Goal: Task Accomplishment & Management: Manage account settings

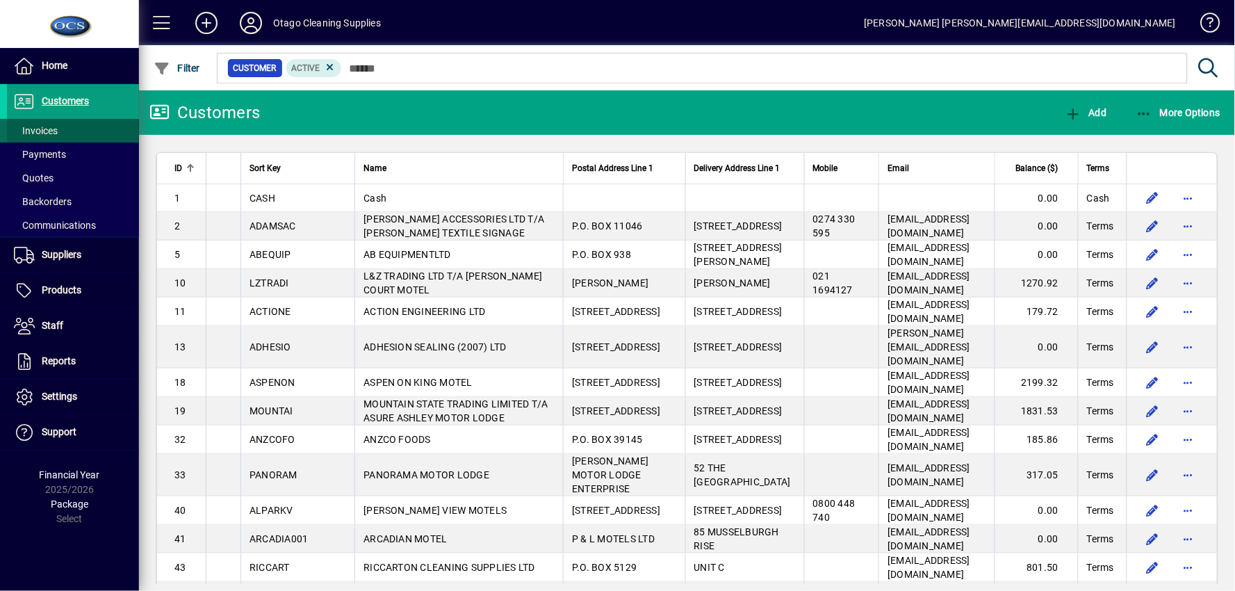
click at [89, 126] on span at bounding box center [73, 130] width 132 height 33
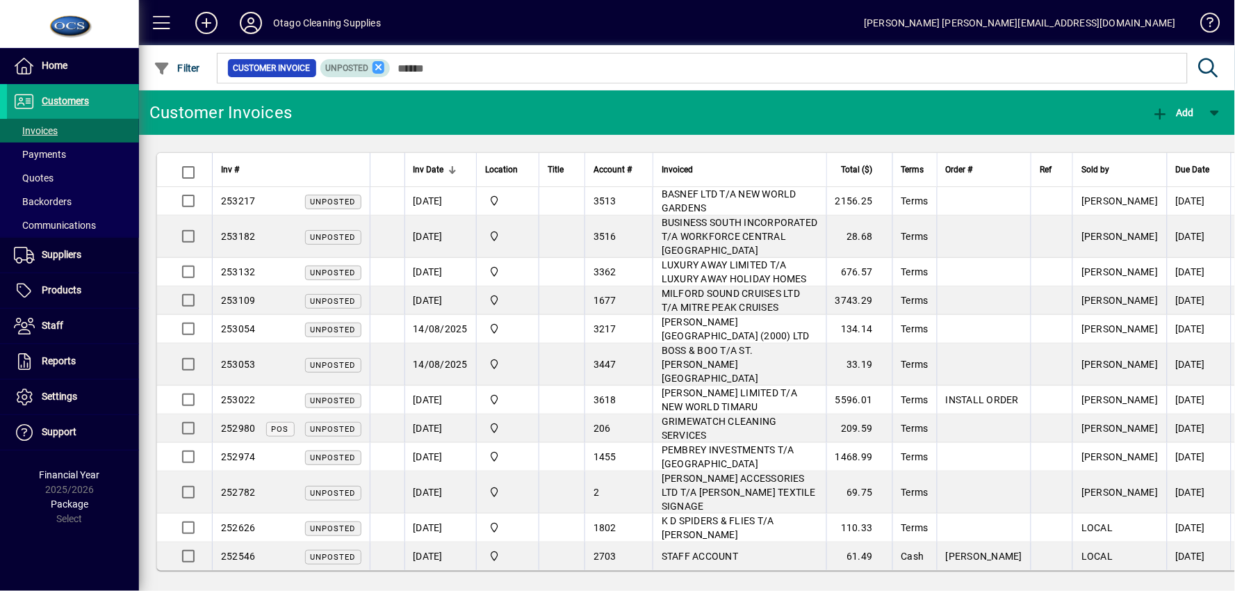
click at [376, 68] on icon at bounding box center [378, 67] width 13 height 13
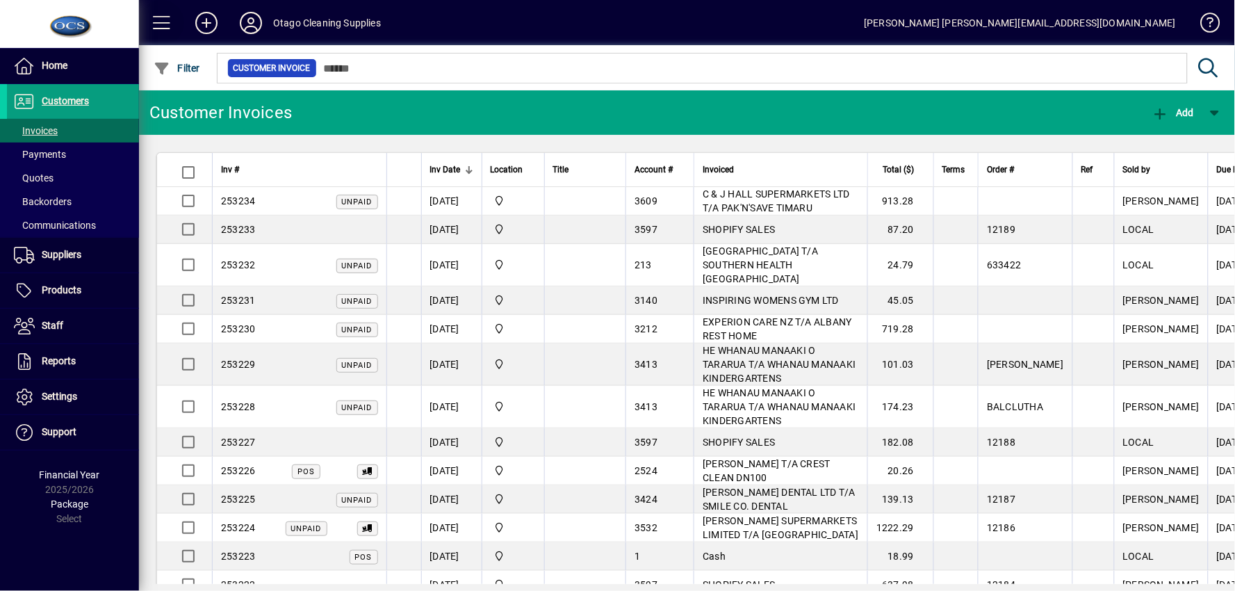
click at [154, 26] on span at bounding box center [161, 22] width 33 height 33
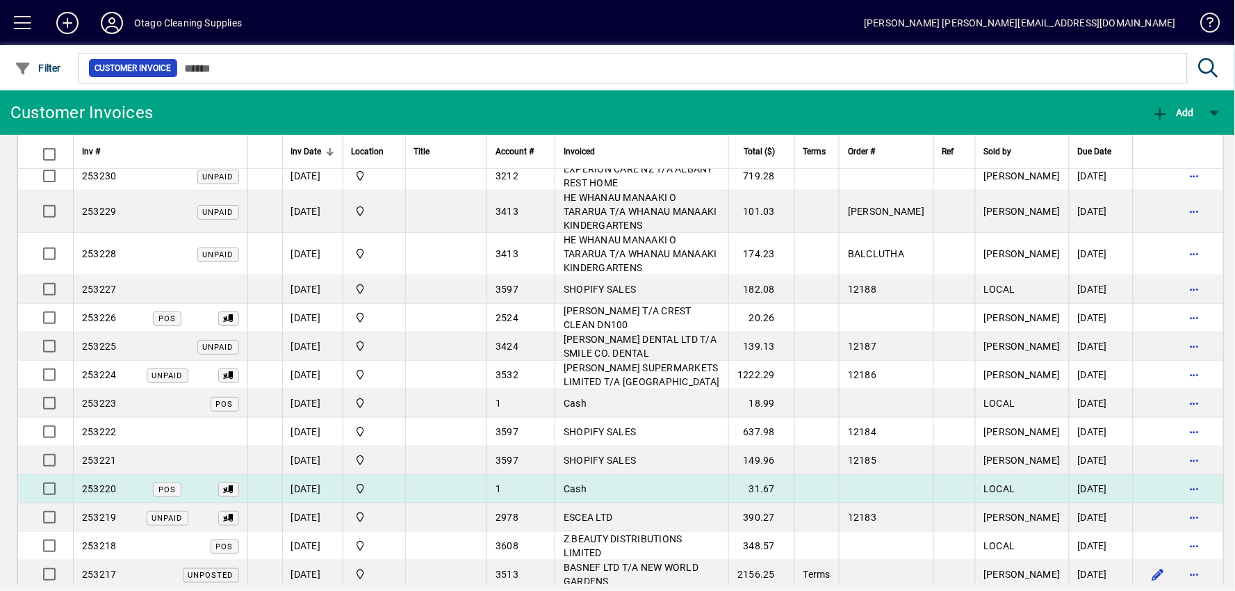
scroll to position [154, 0]
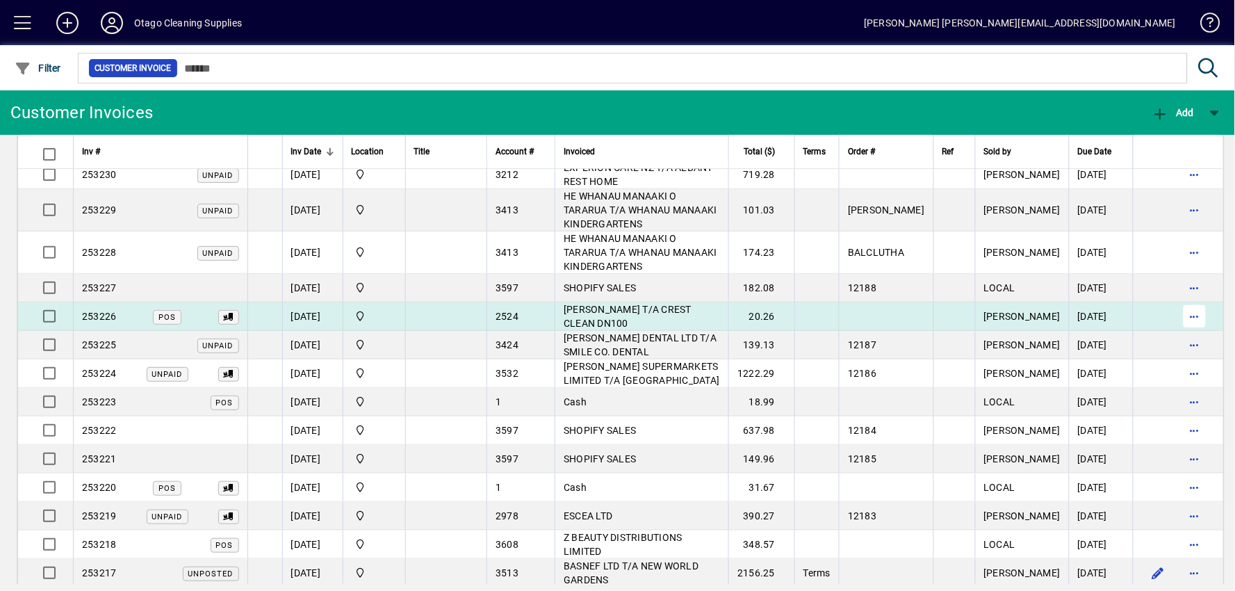
click at [1179, 300] on span "button" at bounding box center [1194, 316] width 33 height 33
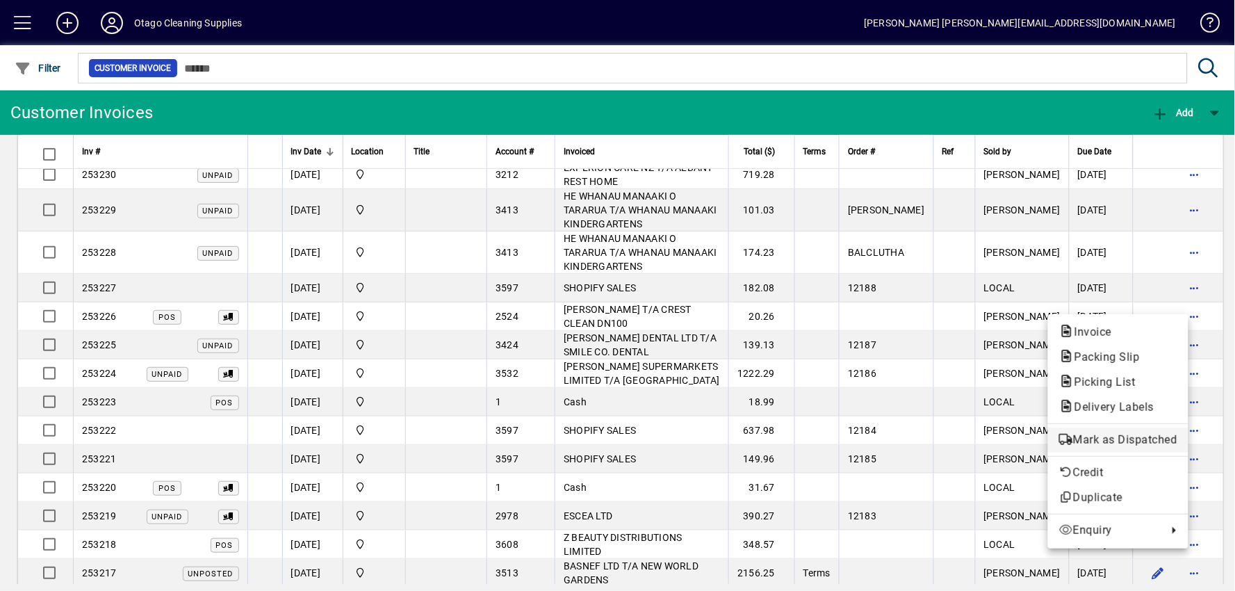
click at [1093, 436] on span "Mark as Dispatched" at bounding box center [1118, 440] width 118 height 17
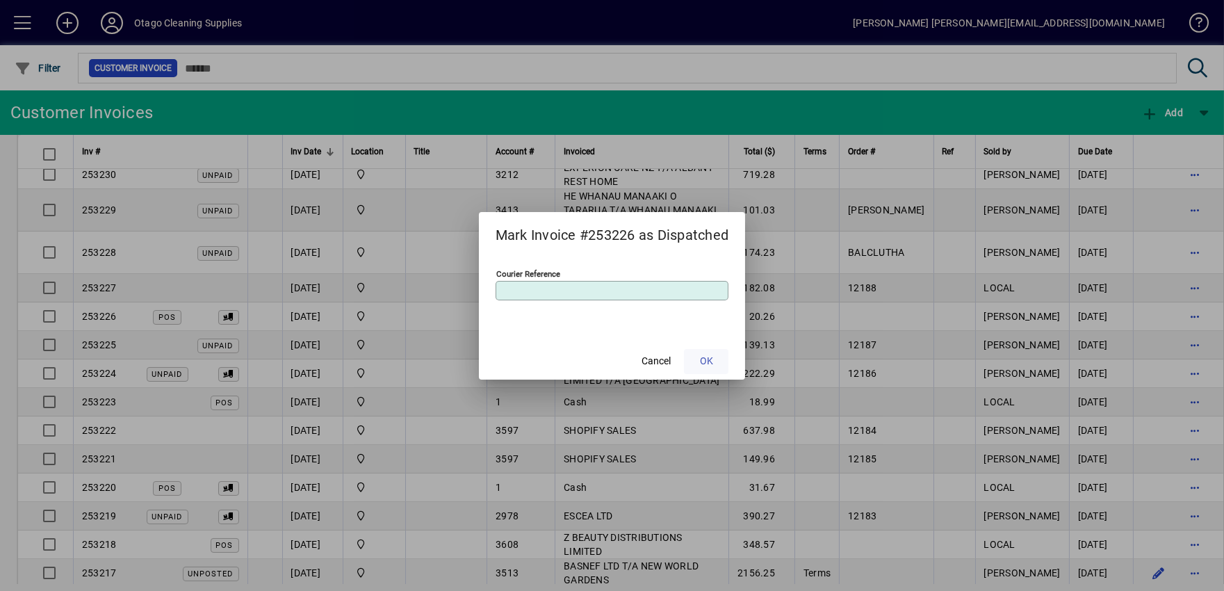
click at [700, 361] on span at bounding box center [706, 361] width 44 height 33
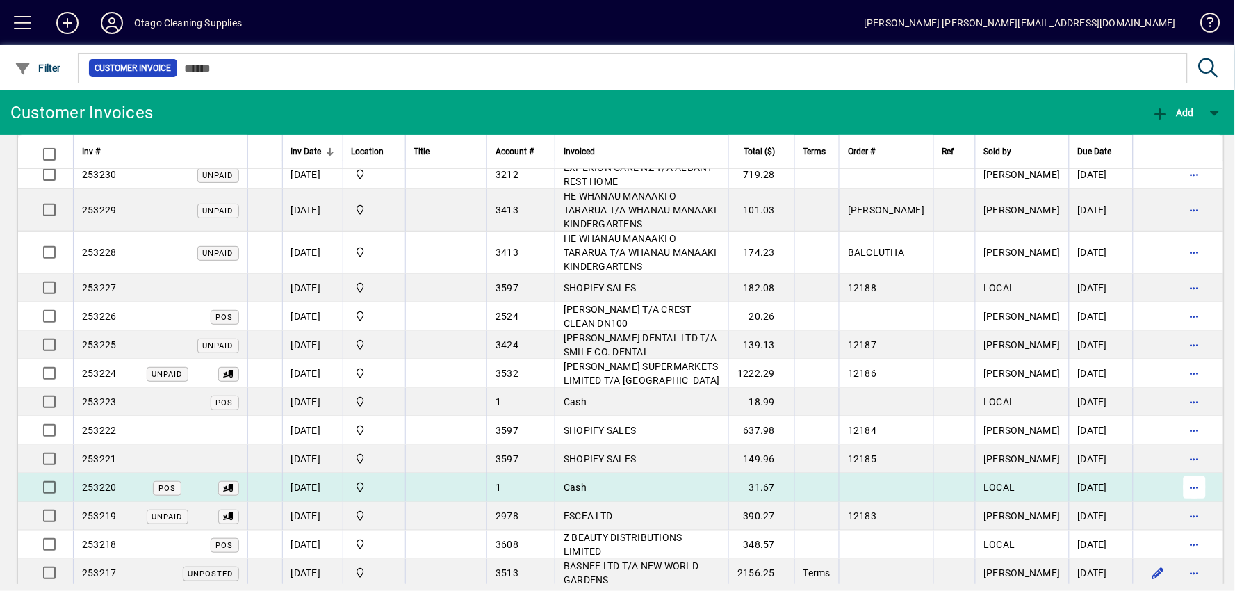
click at [1178, 473] on span "button" at bounding box center [1194, 486] width 33 height 33
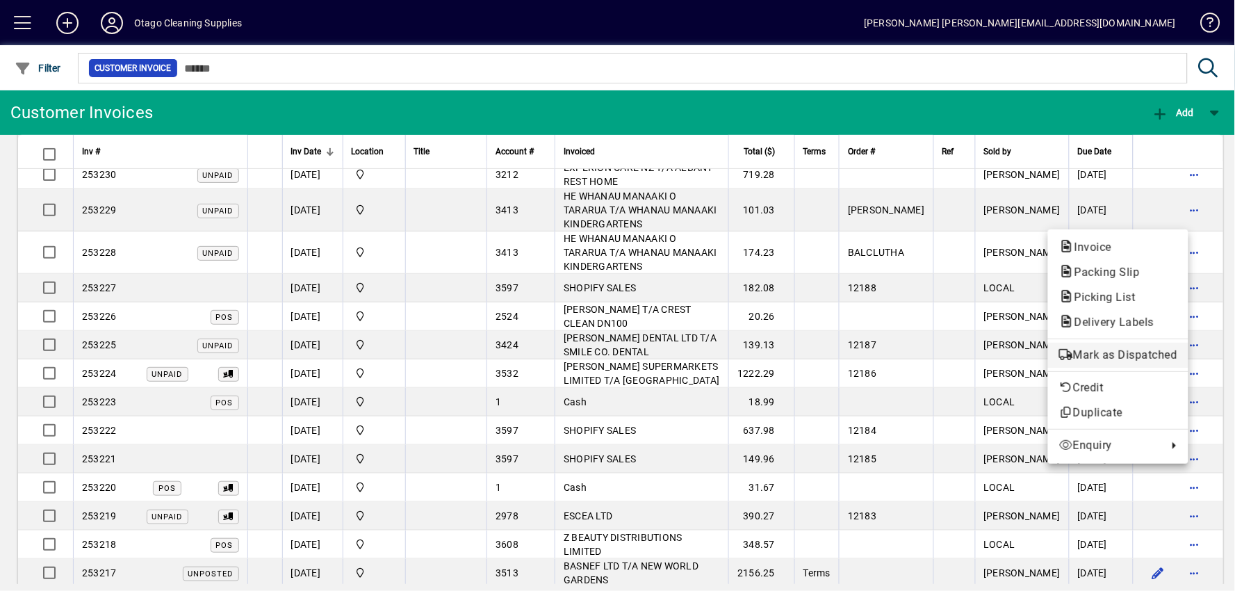
click at [1122, 357] on span "Mark as Dispatched" at bounding box center [1118, 355] width 118 height 17
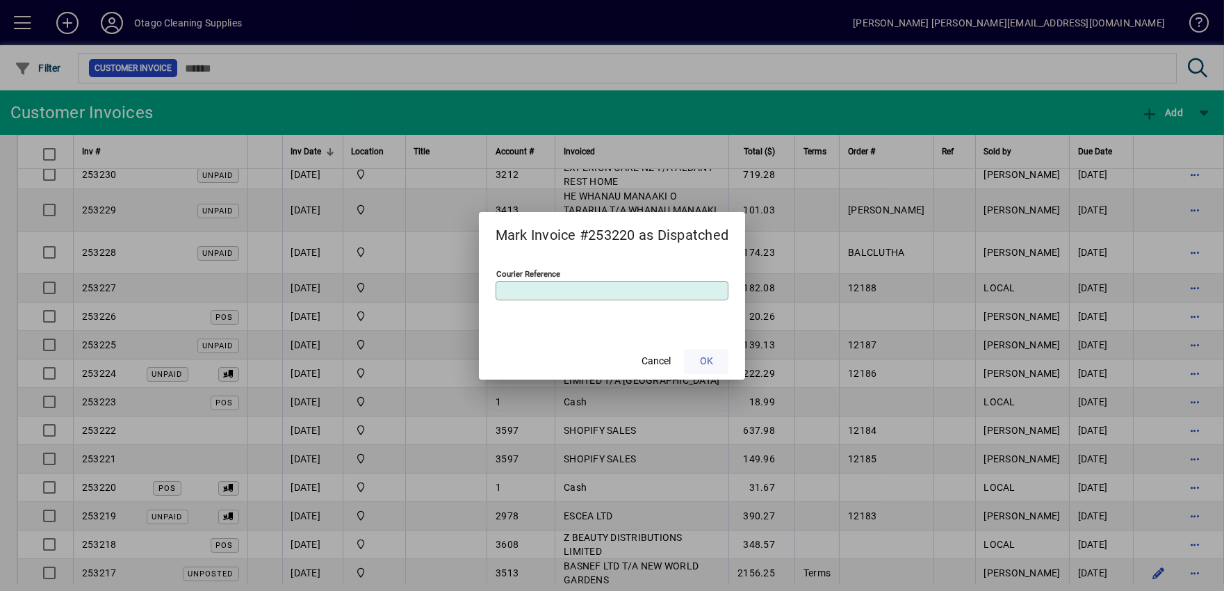
click at [707, 359] on span "OK" at bounding box center [706, 361] width 13 height 15
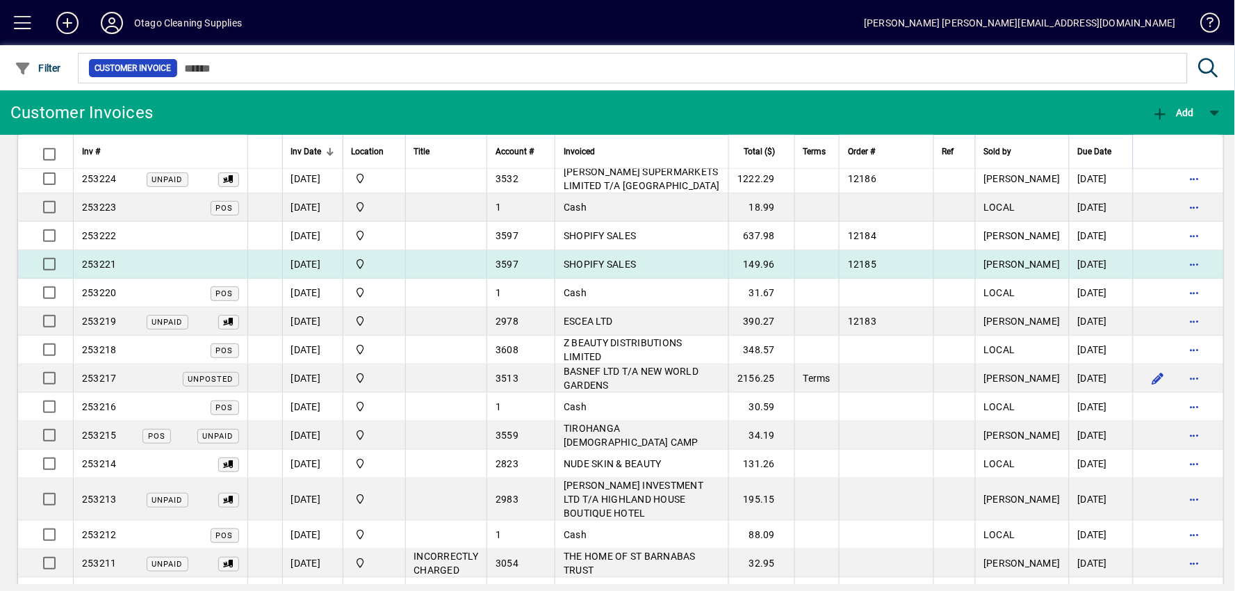
scroll to position [386, 0]
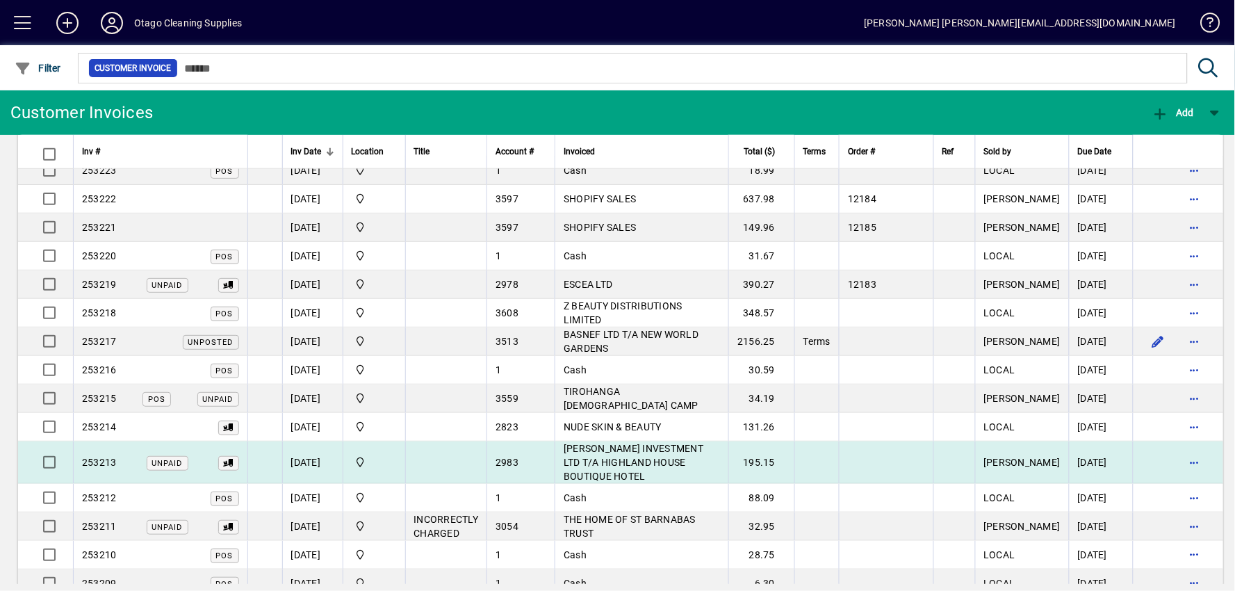
click at [657, 441] on td "[PERSON_NAME] INVESTMENT LTD T/A HIGHLAND HOUSE BOUTIQUE HOTEL" at bounding box center [642, 462] width 174 height 42
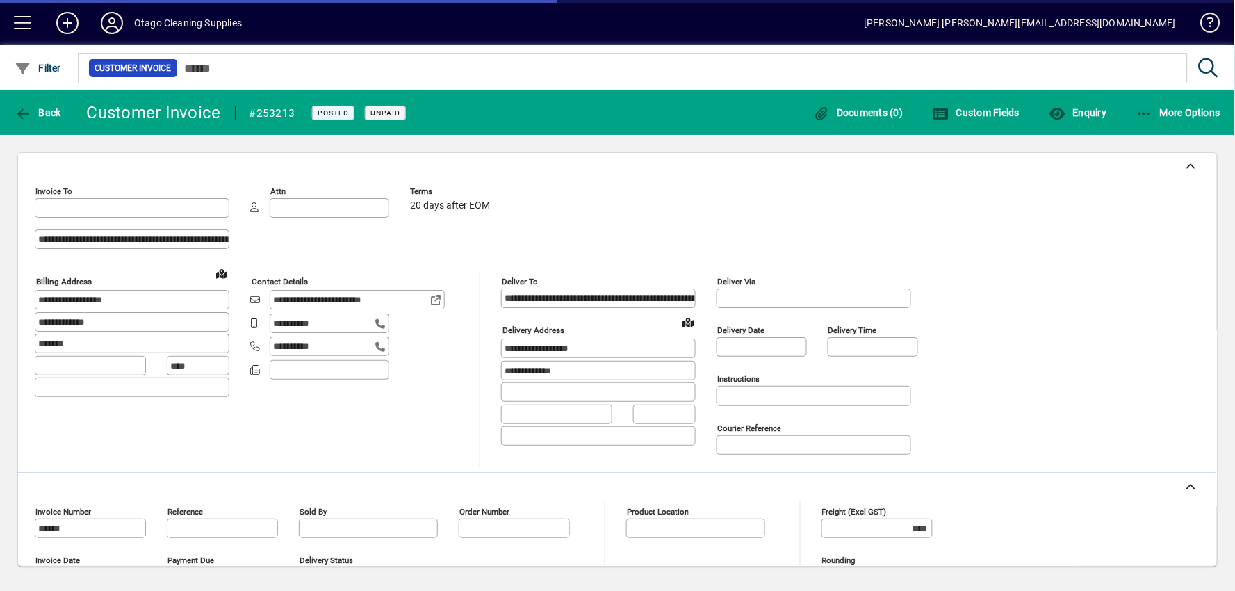
type input "**********"
type input "*******"
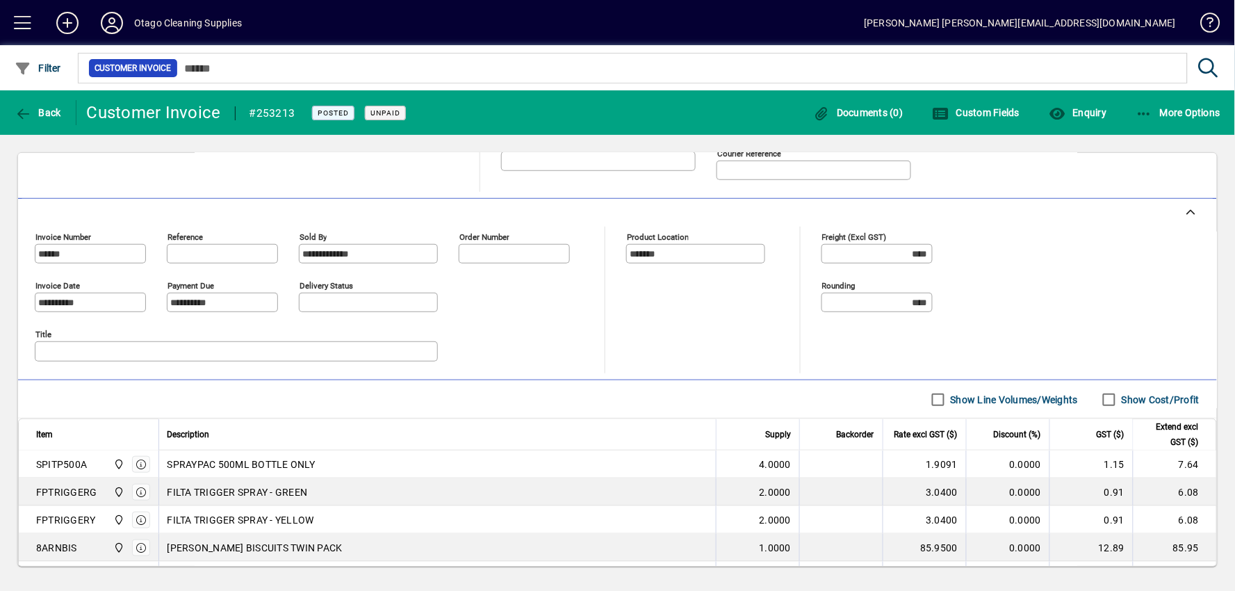
scroll to position [411, 0]
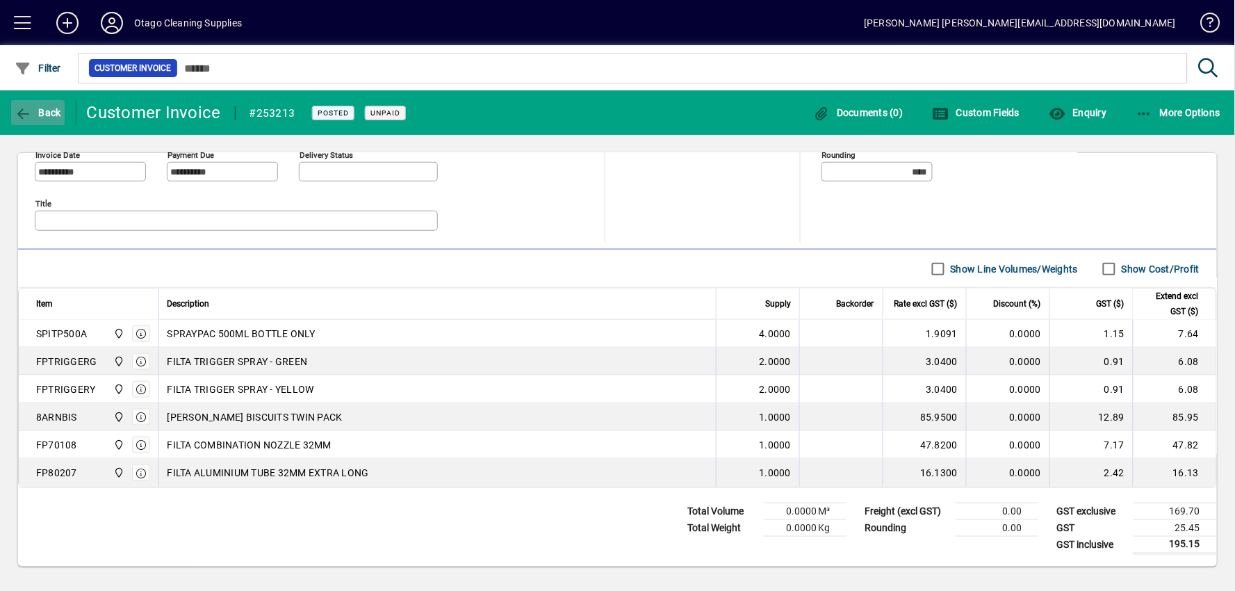
click at [21, 101] on span "button" at bounding box center [38, 112] width 54 height 33
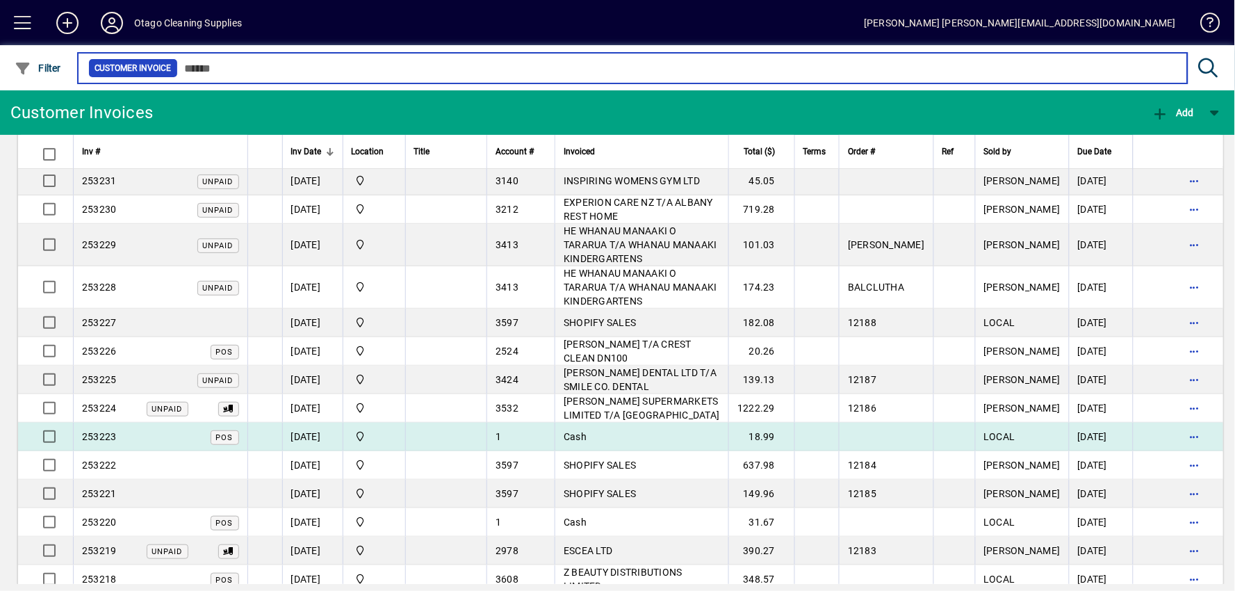
scroll to position [309, 0]
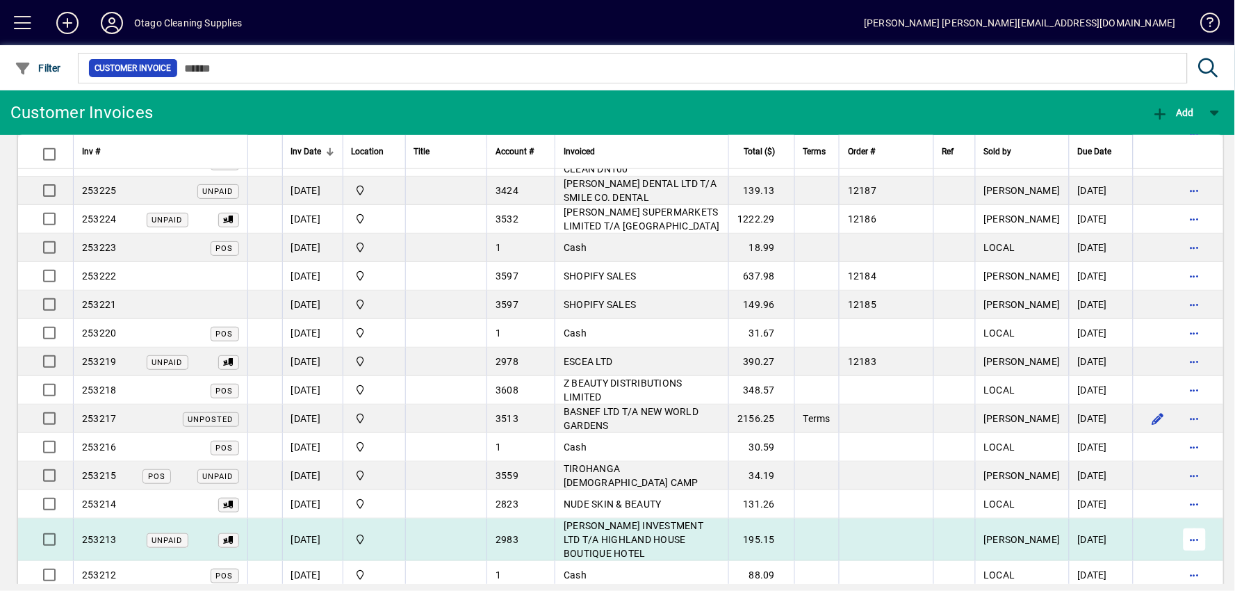
click at [1178, 523] on span "button" at bounding box center [1194, 539] width 33 height 33
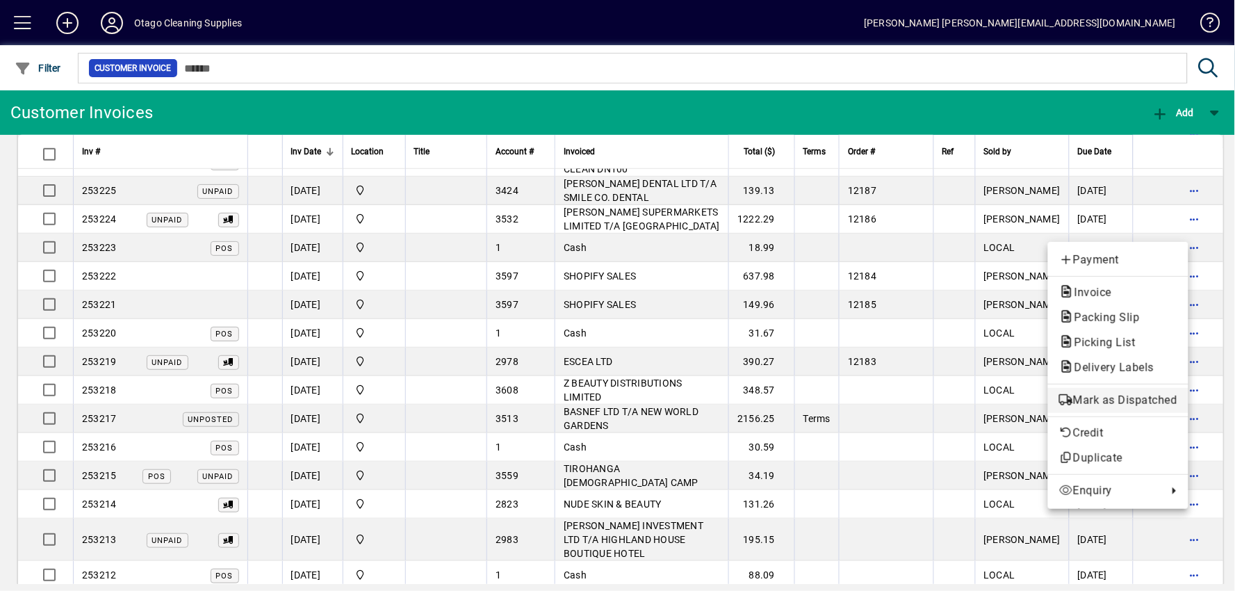
click at [1148, 394] on span "Mark as Dispatched" at bounding box center [1118, 400] width 118 height 17
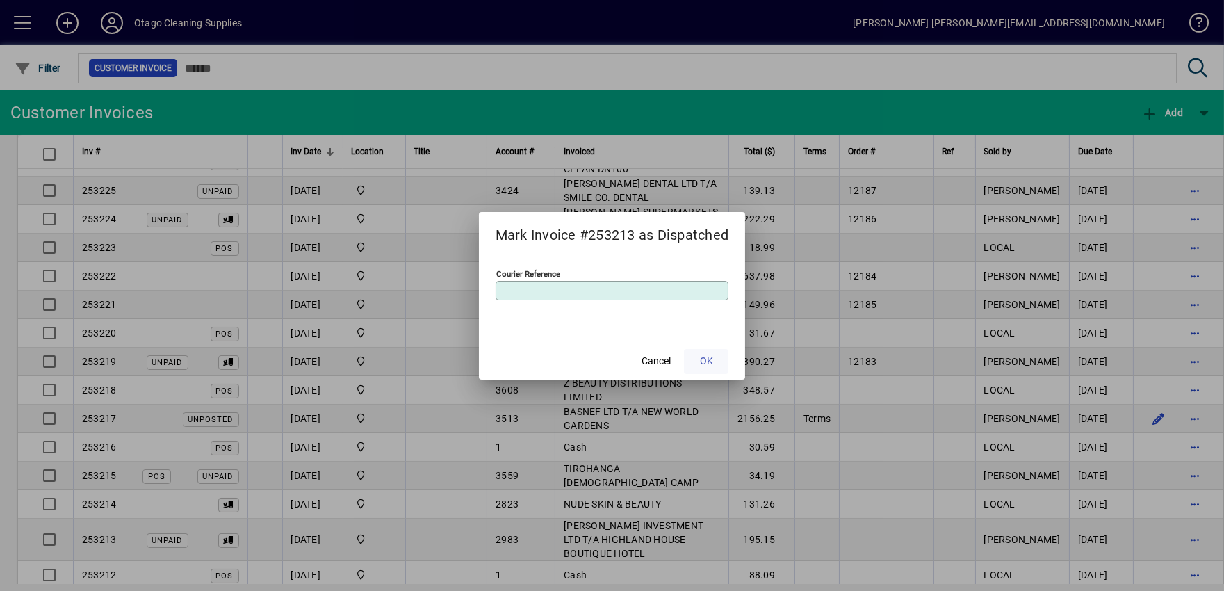
click at [713, 356] on span "OK" at bounding box center [706, 361] width 13 height 15
click at [707, 361] on span "OK" at bounding box center [706, 361] width 13 height 15
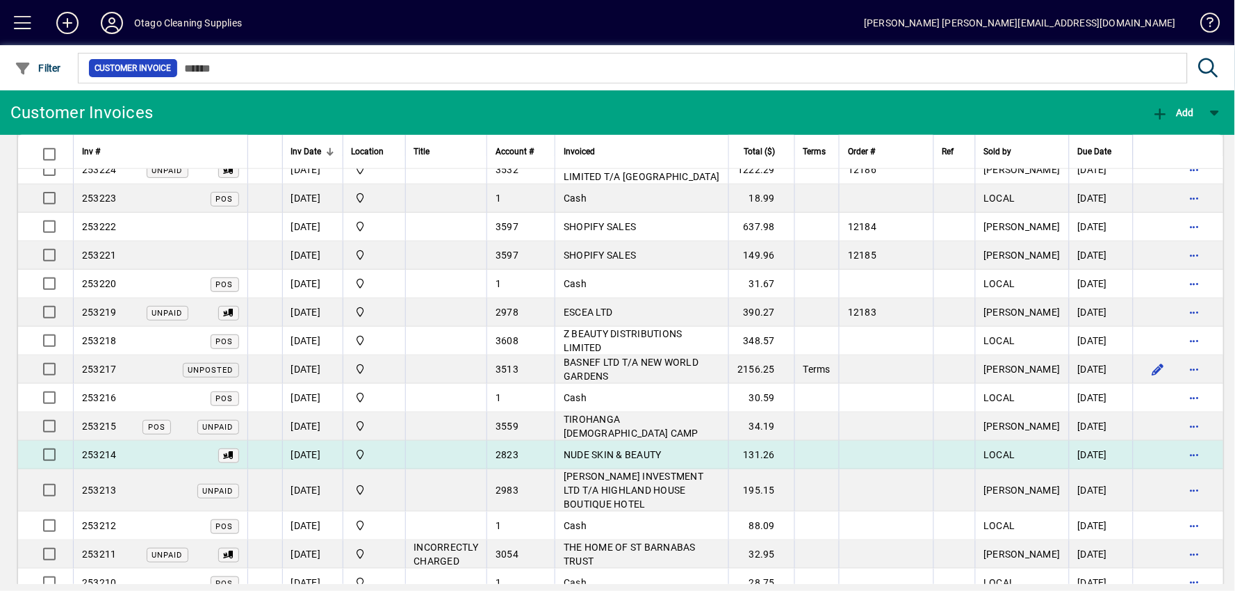
scroll to position [386, 0]
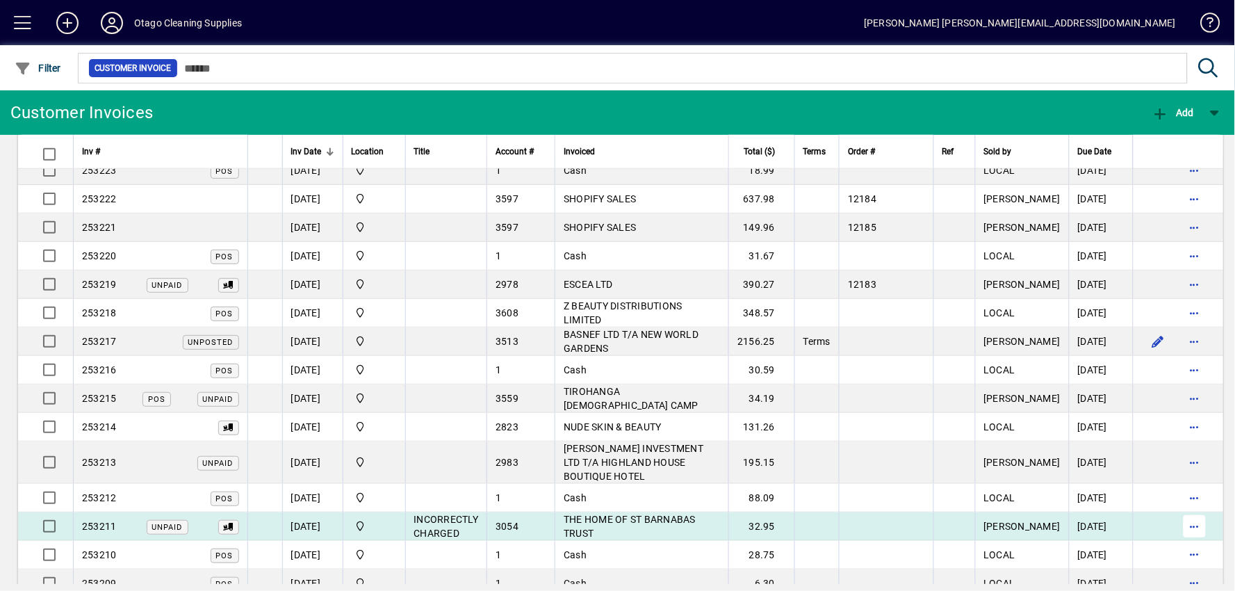
click at [1179, 509] on span "button" at bounding box center [1194, 525] width 33 height 33
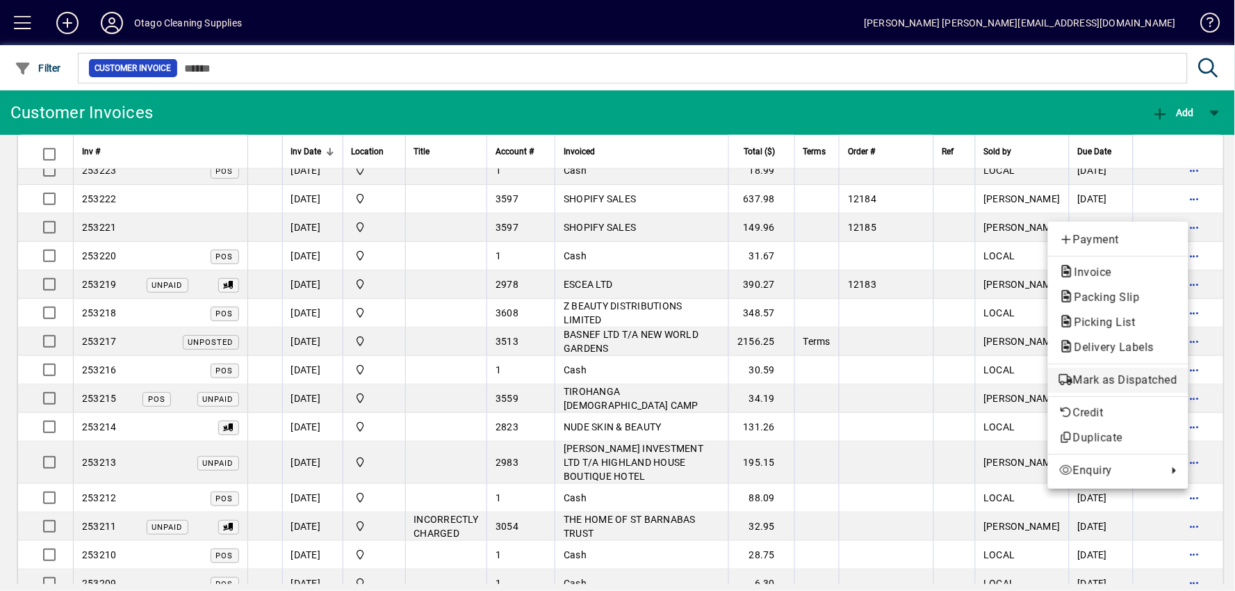
click at [1140, 372] on span "Mark as Dispatched" at bounding box center [1118, 380] width 118 height 17
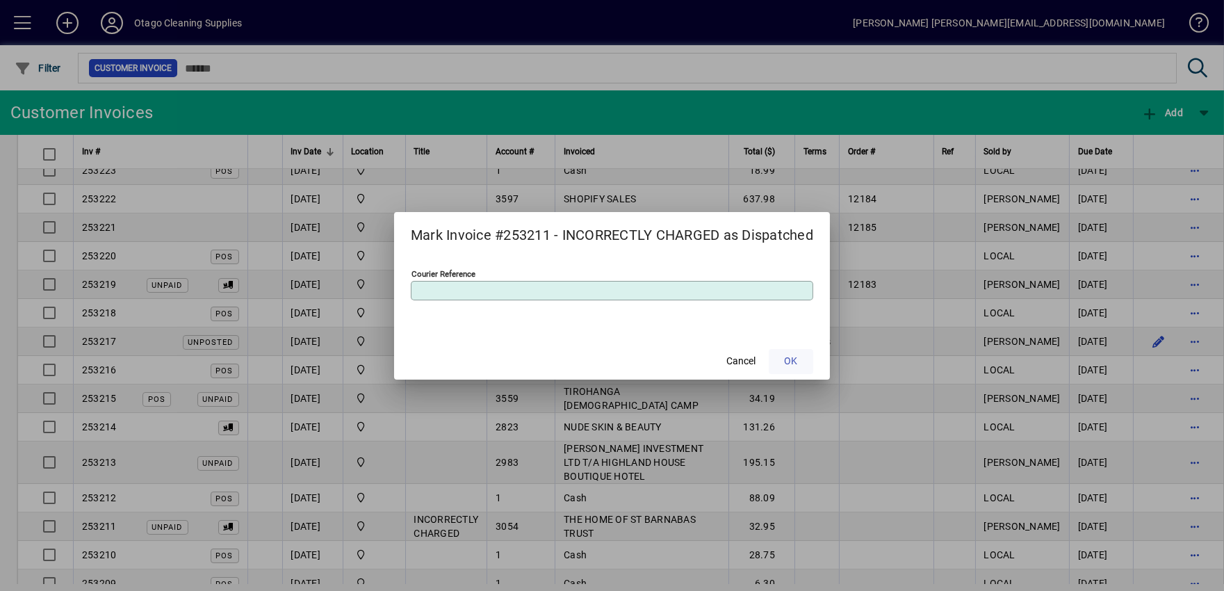
click at [805, 367] on span at bounding box center [791, 361] width 44 height 33
click at [797, 363] on span "OK" at bounding box center [791, 361] width 13 height 15
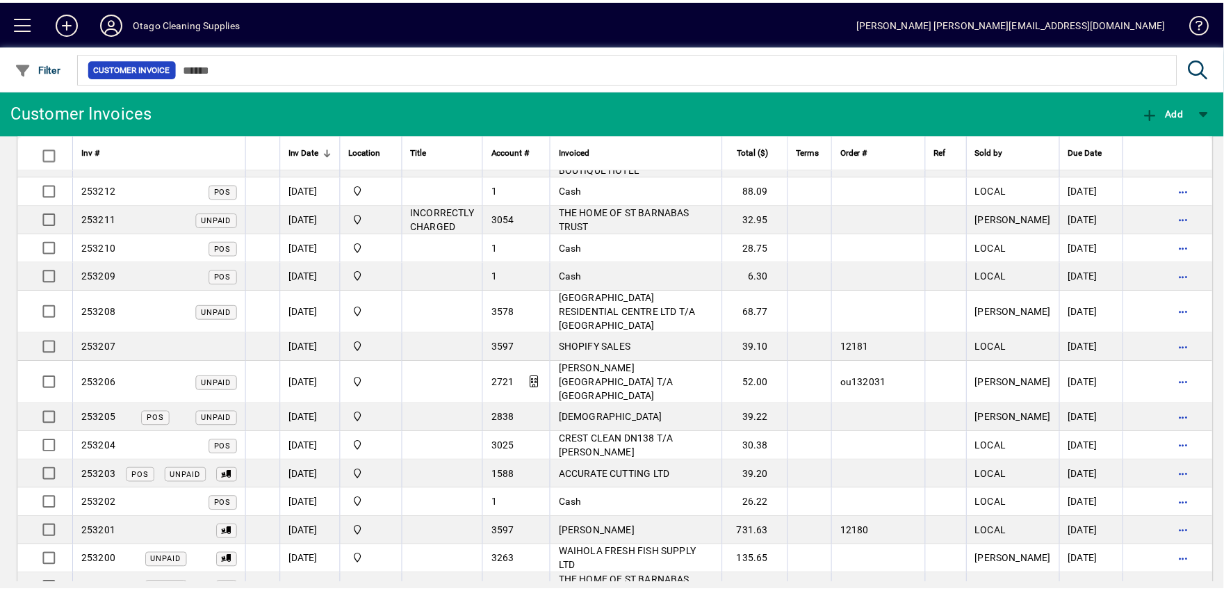
scroll to position [695, 0]
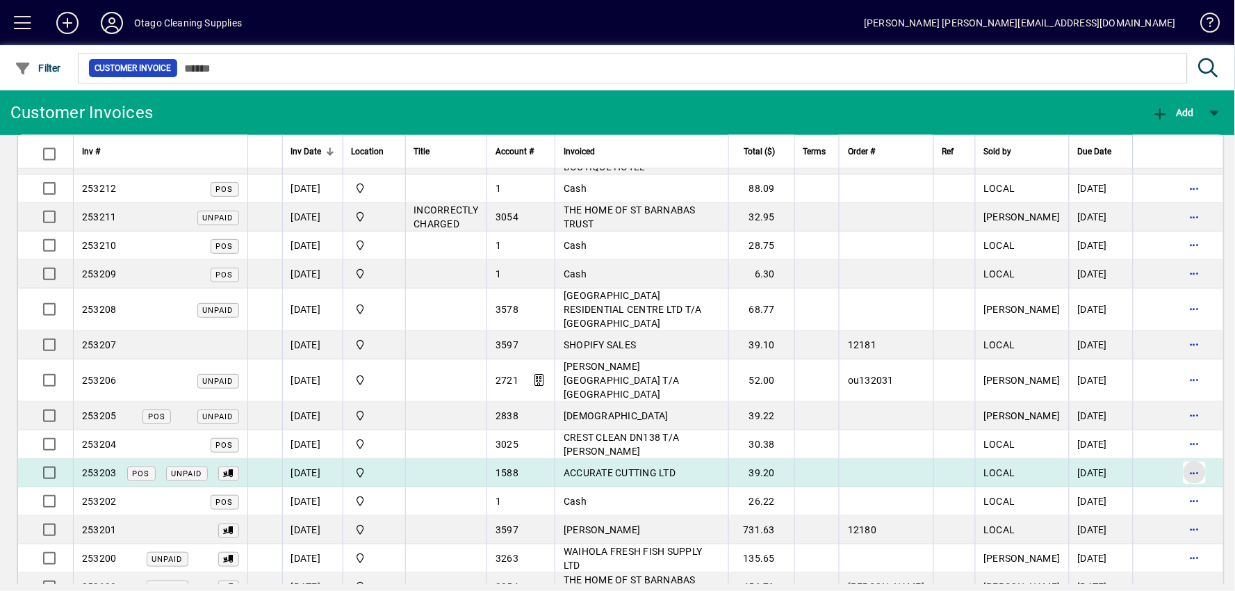
click at [1178, 456] on span "button" at bounding box center [1194, 472] width 33 height 33
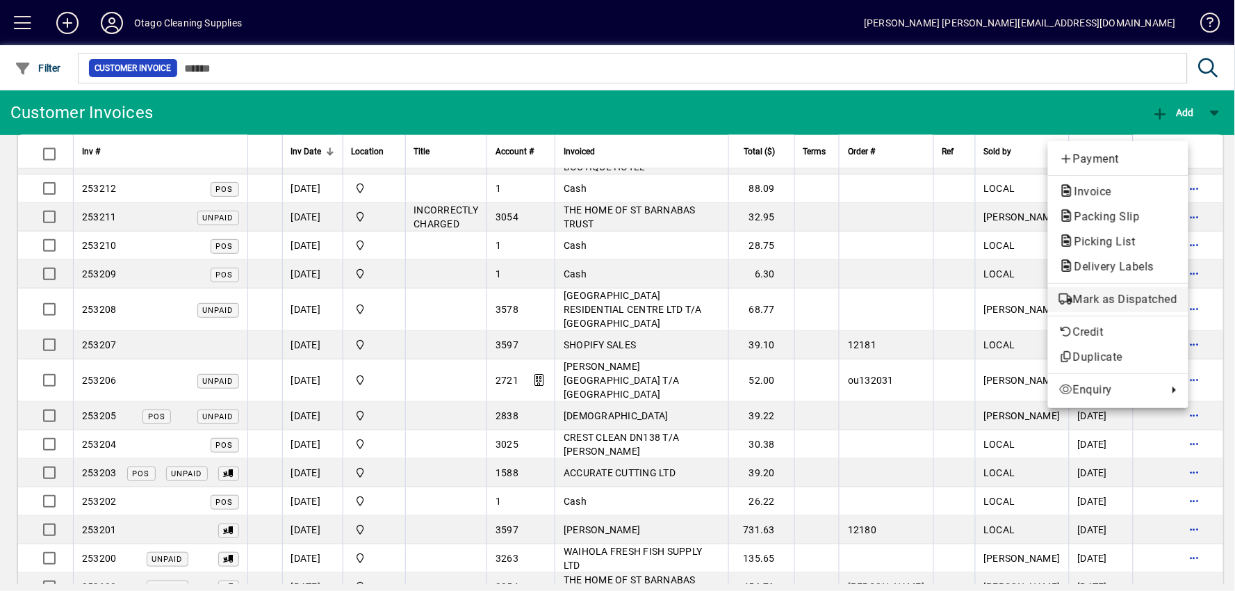
click at [1121, 297] on span "Mark as Dispatched" at bounding box center [1118, 299] width 118 height 17
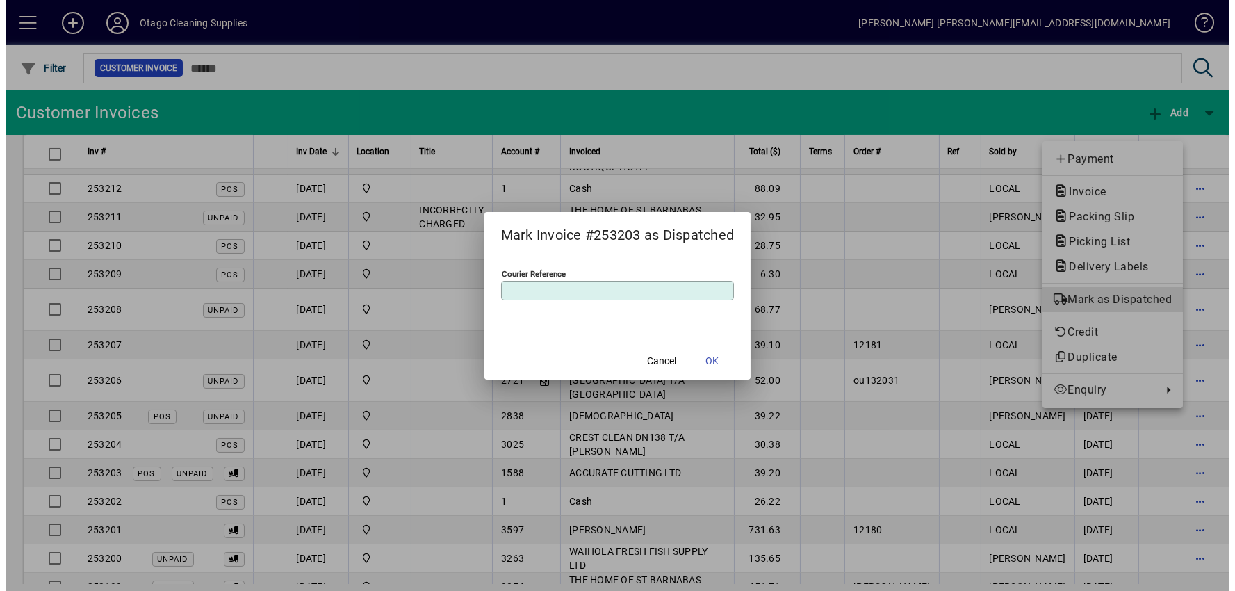
scroll to position [702, 0]
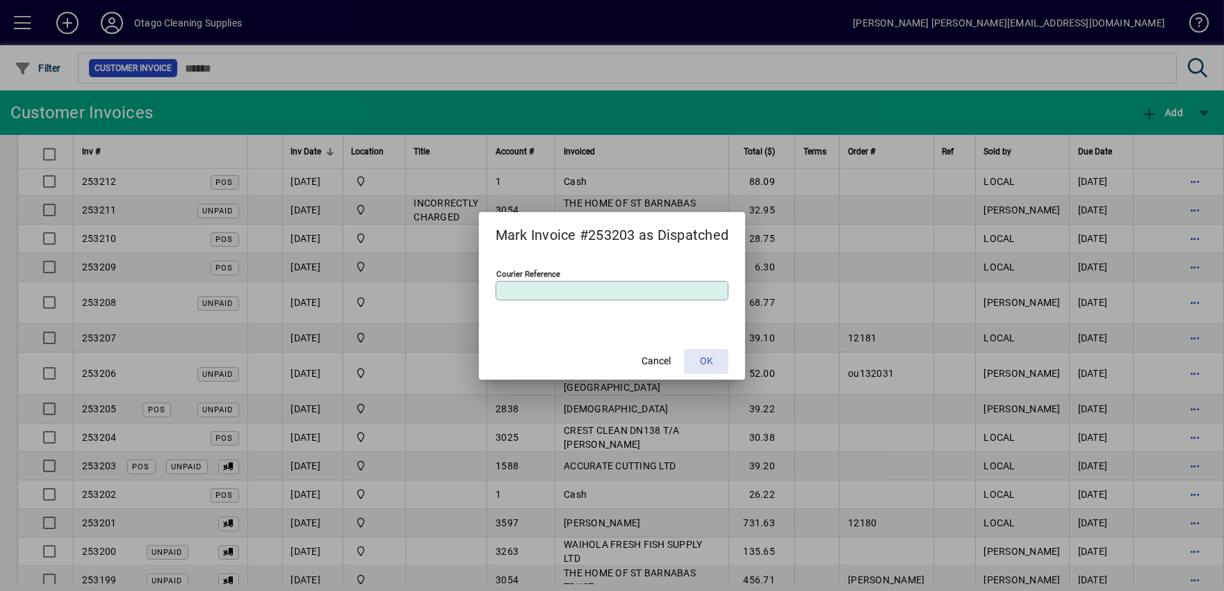
click at [712, 366] on span "OK" at bounding box center [706, 361] width 13 height 15
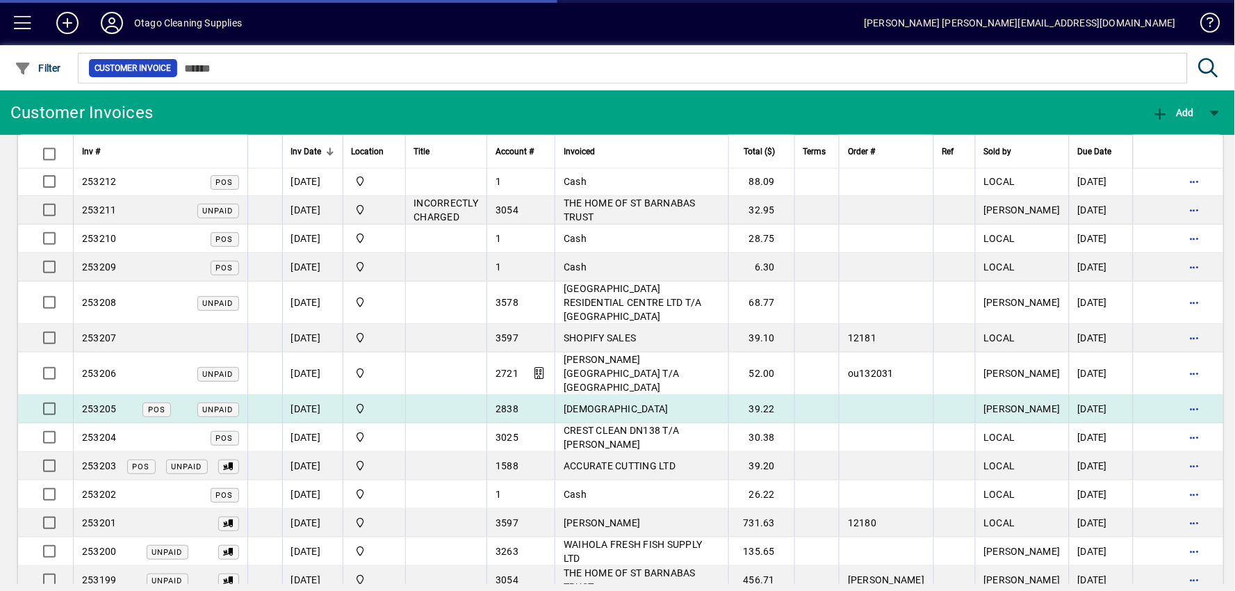
scroll to position [695, 0]
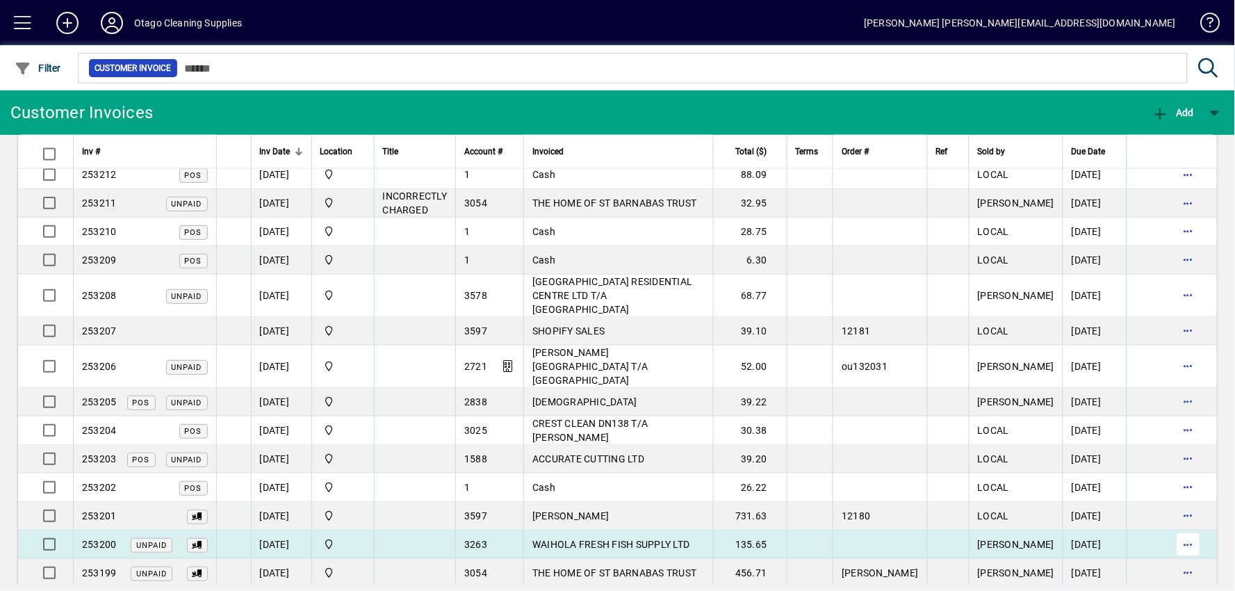
click at [1180, 527] on span "button" at bounding box center [1188, 543] width 33 height 33
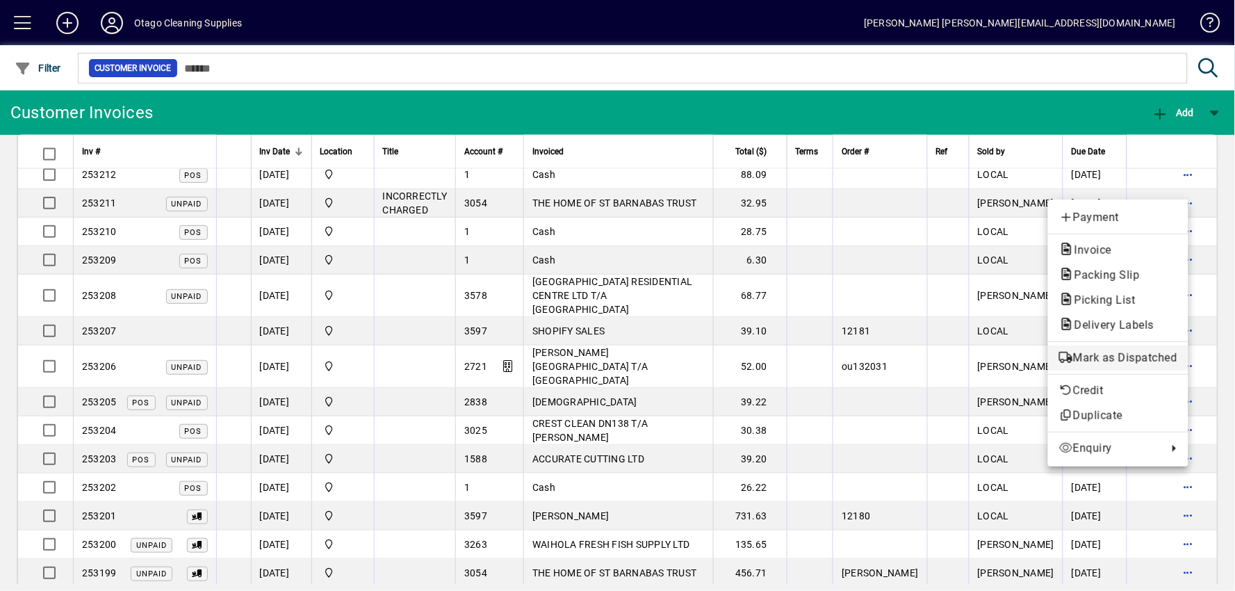
click at [1128, 359] on span "Mark as Dispatched" at bounding box center [1118, 358] width 118 height 17
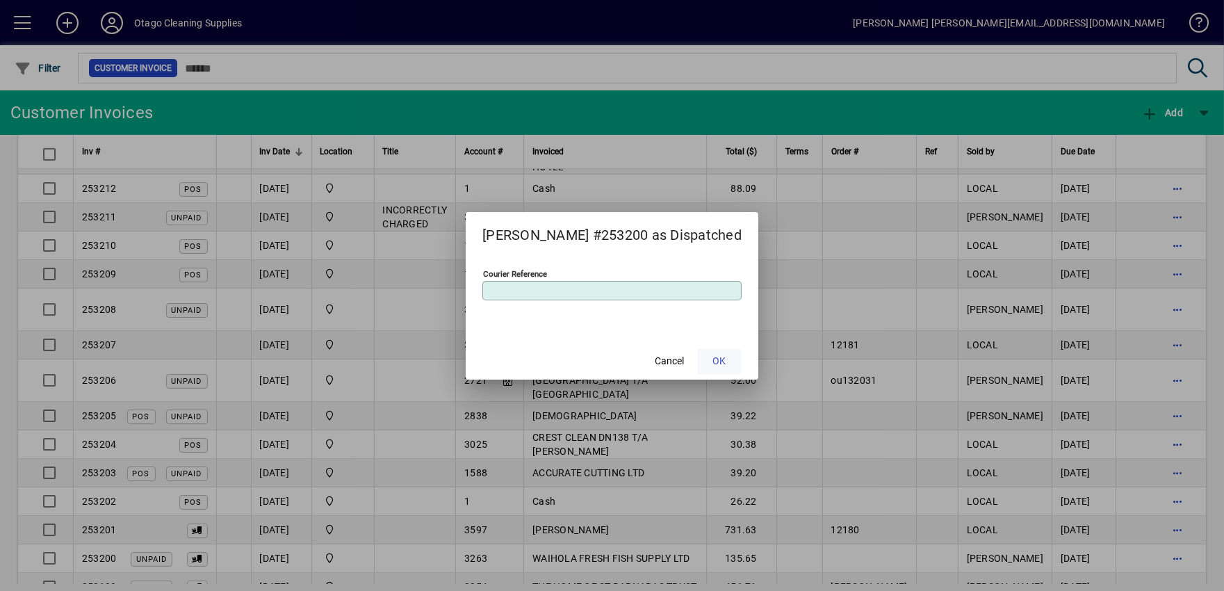
click at [697, 361] on span at bounding box center [719, 361] width 44 height 33
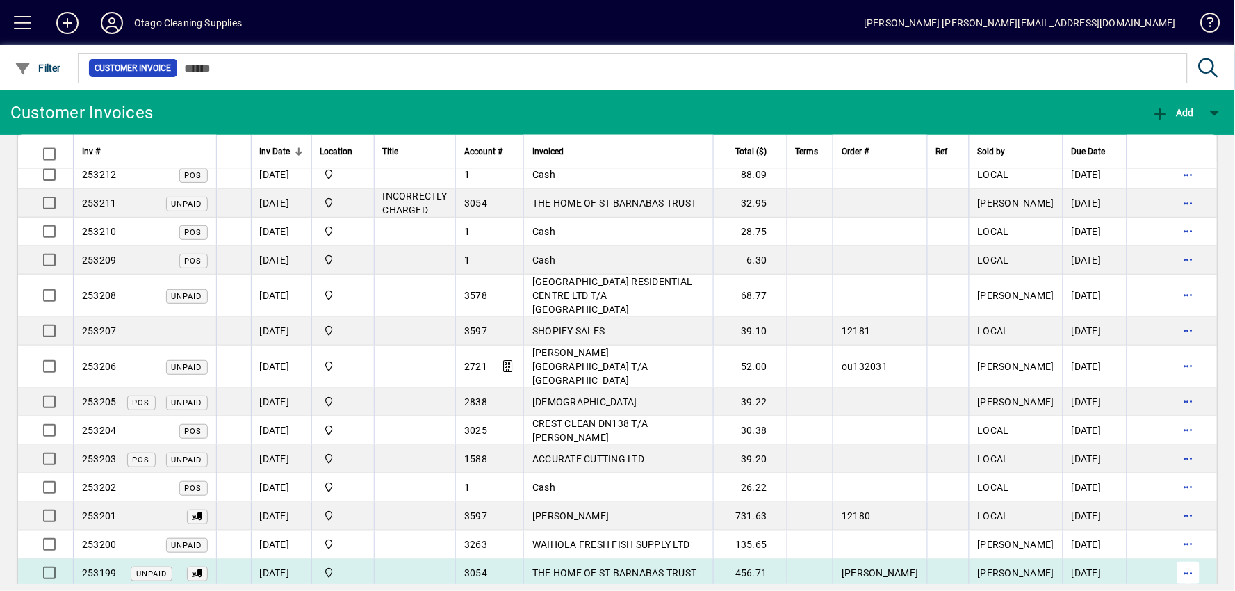
click at [1178, 556] on span "button" at bounding box center [1188, 572] width 33 height 33
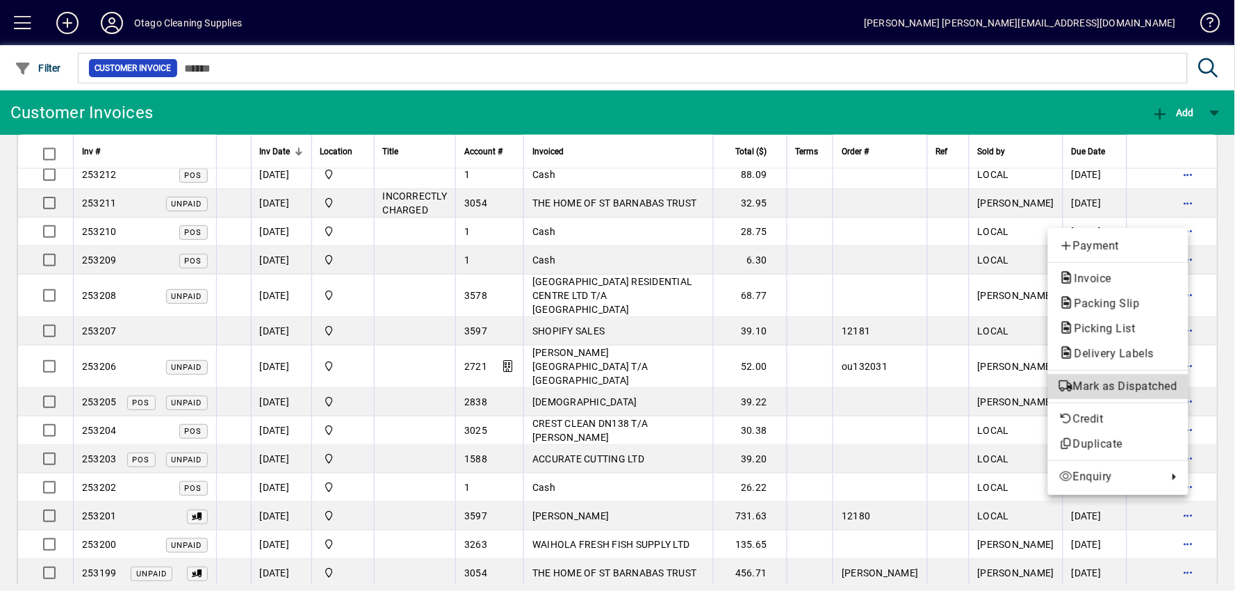
click at [1143, 376] on button "Mark as Dispatched" at bounding box center [1118, 386] width 140 height 25
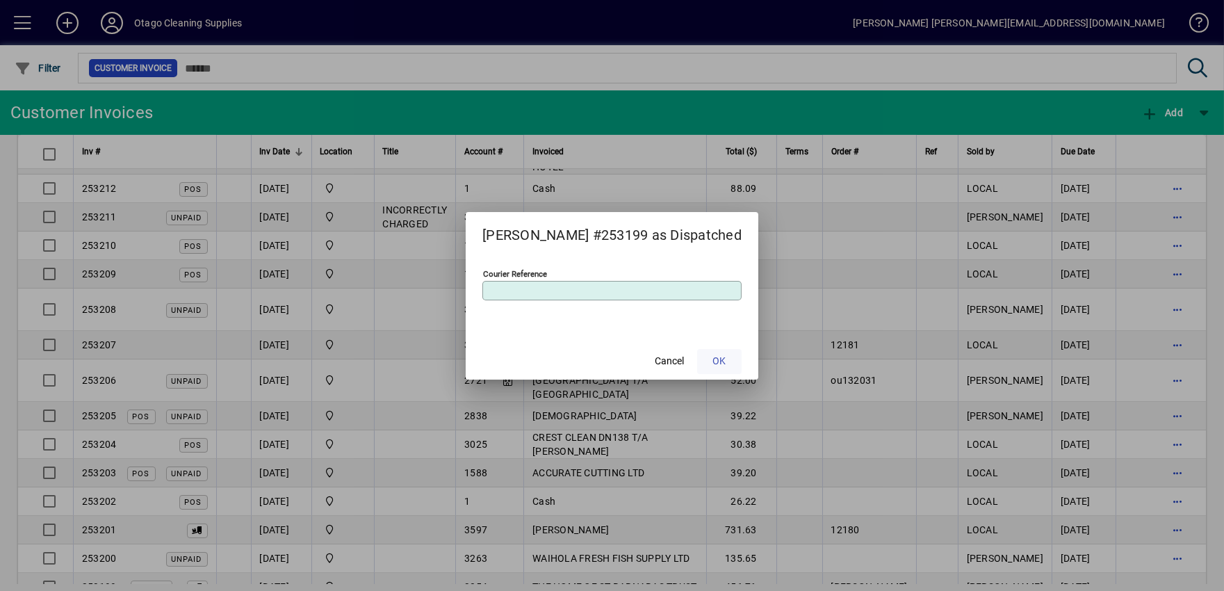
click at [712, 356] on span "OK" at bounding box center [718, 361] width 13 height 15
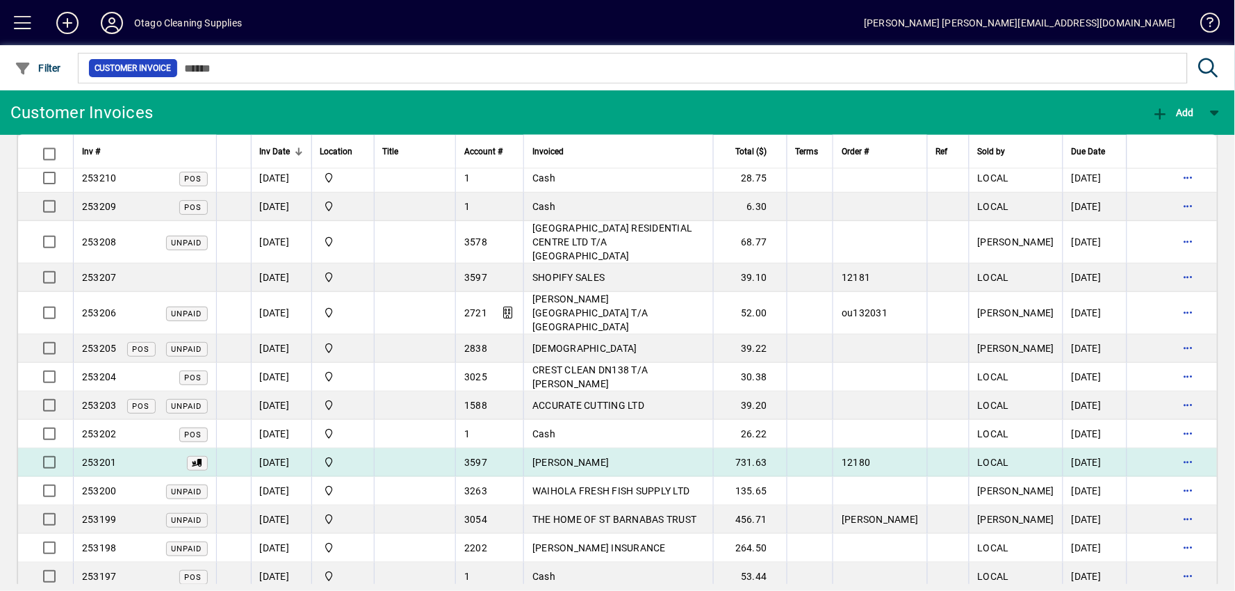
scroll to position [849, 0]
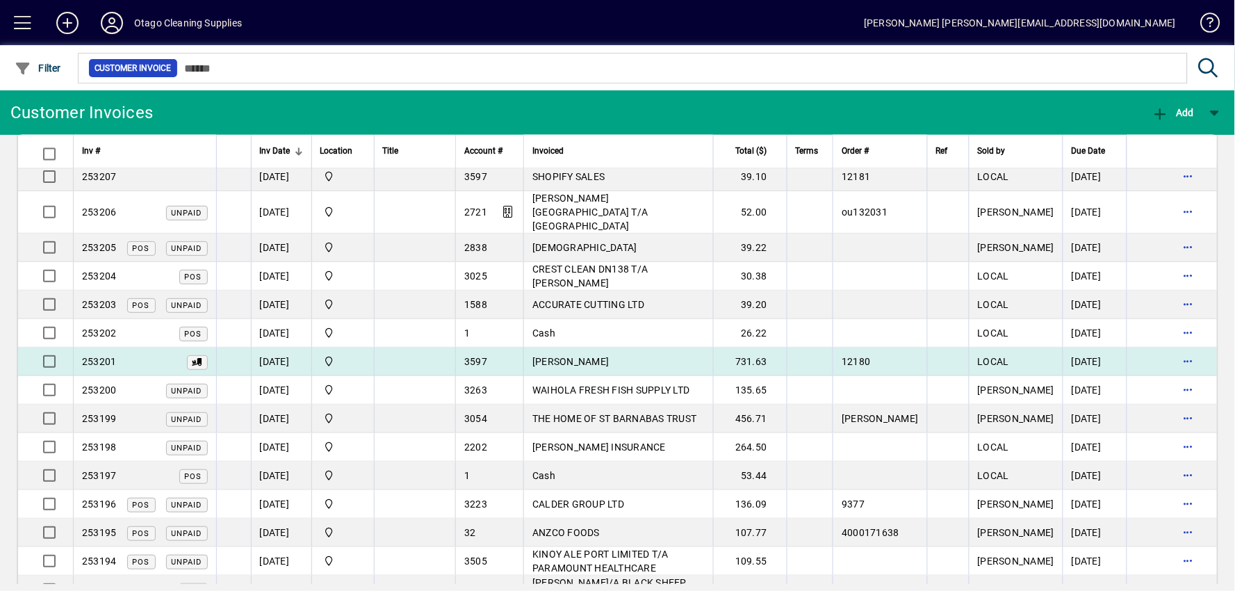
click at [637, 347] on td "[PERSON_NAME]" at bounding box center [617, 361] width 189 height 28
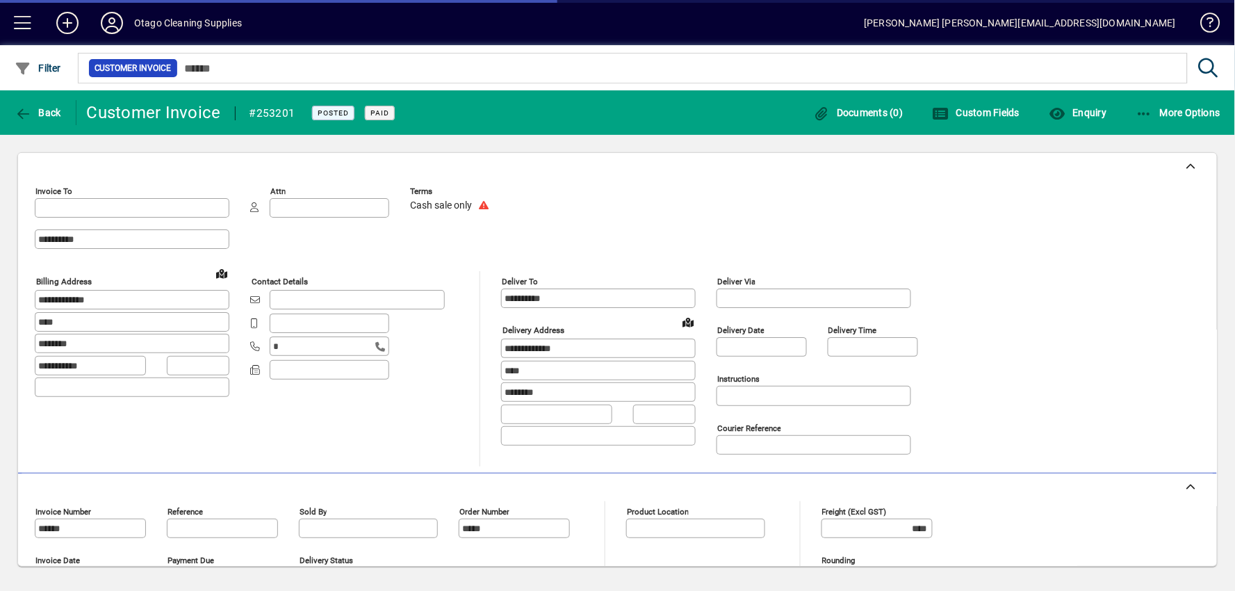
type input "**********"
type input "*******"
type input "**********"
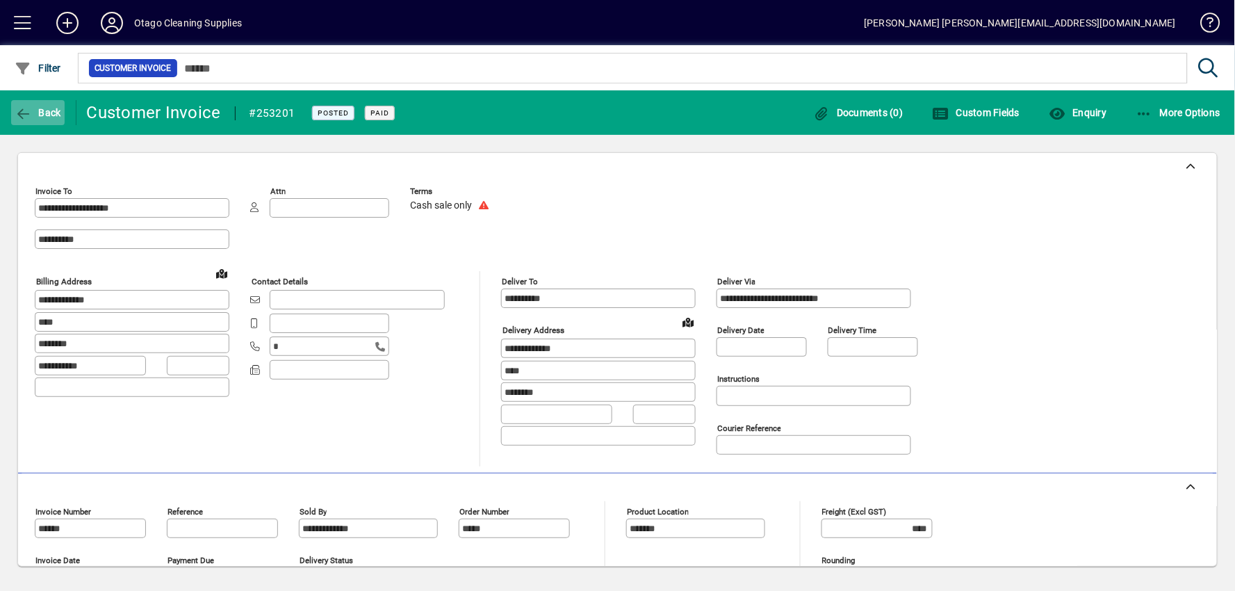
click at [26, 109] on icon "button" at bounding box center [23, 114] width 17 height 14
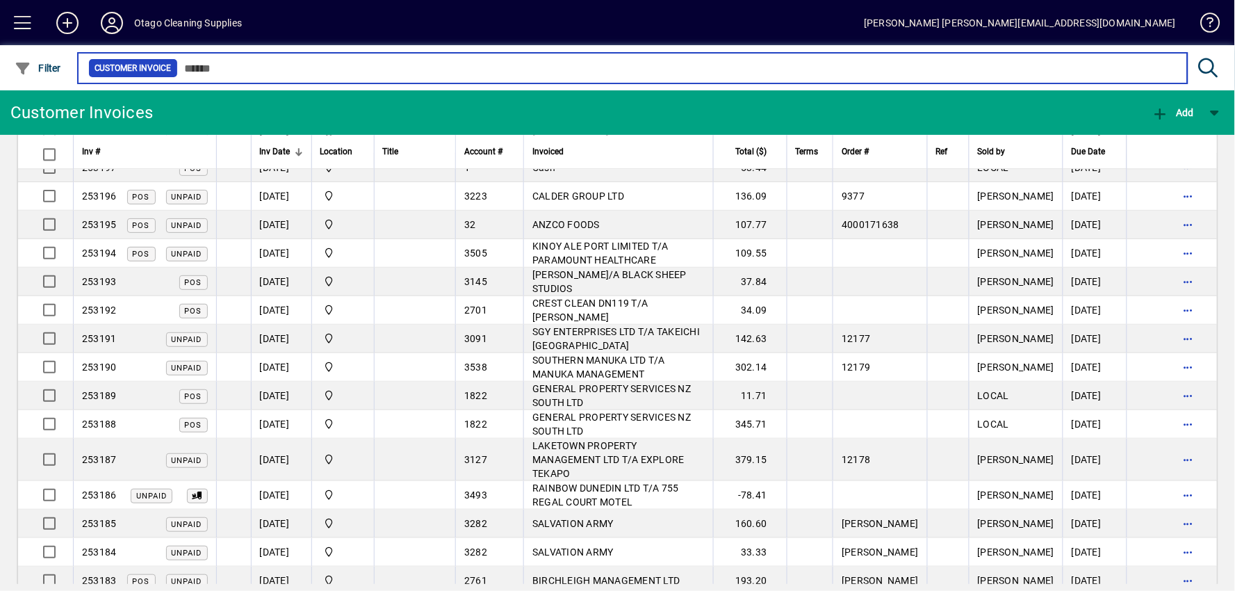
scroll to position [1158, 0]
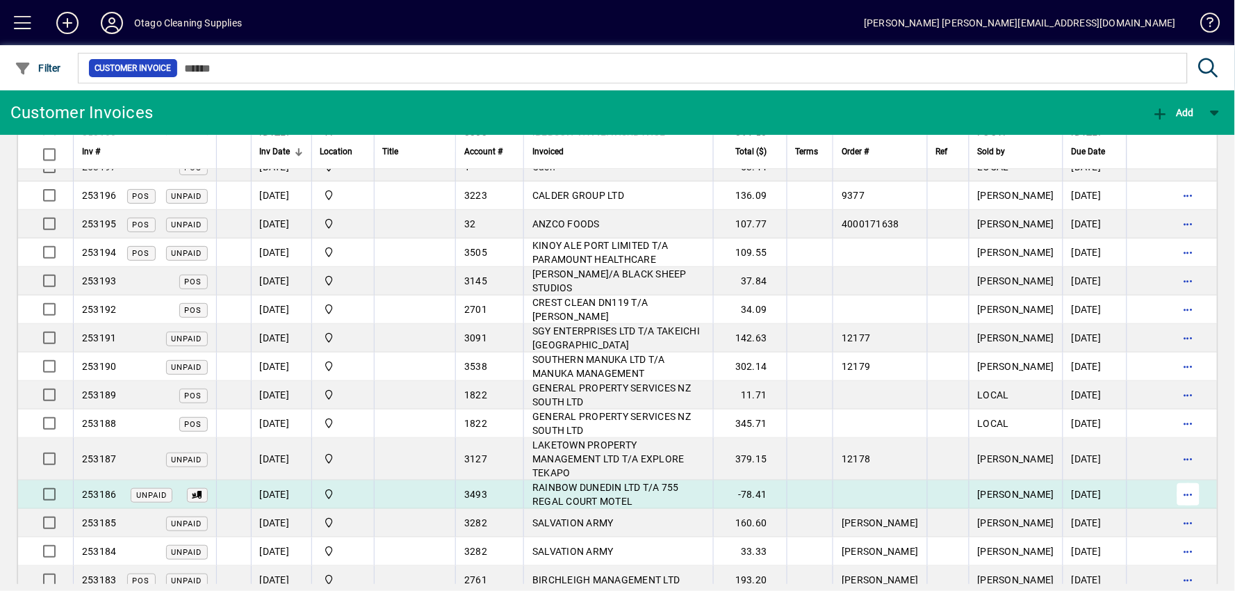
click at [1172, 477] on span "button" at bounding box center [1188, 493] width 33 height 33
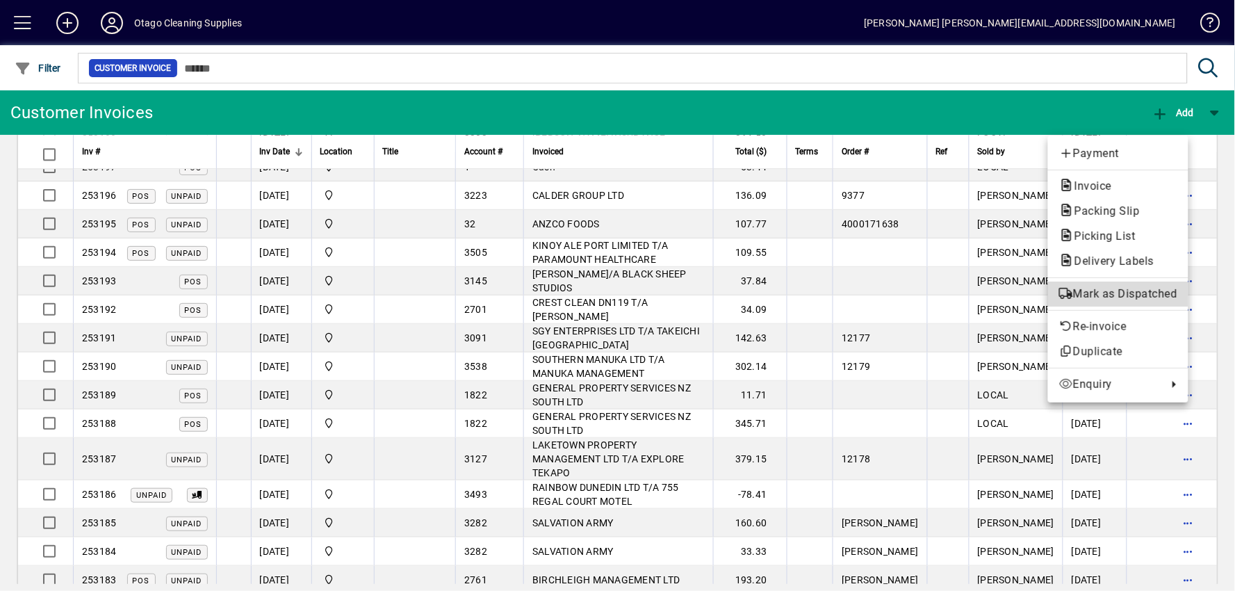
click at [1115, 296] on span "Mark as Dispatched" at bounding box center [1118, 294] width 118 height 17
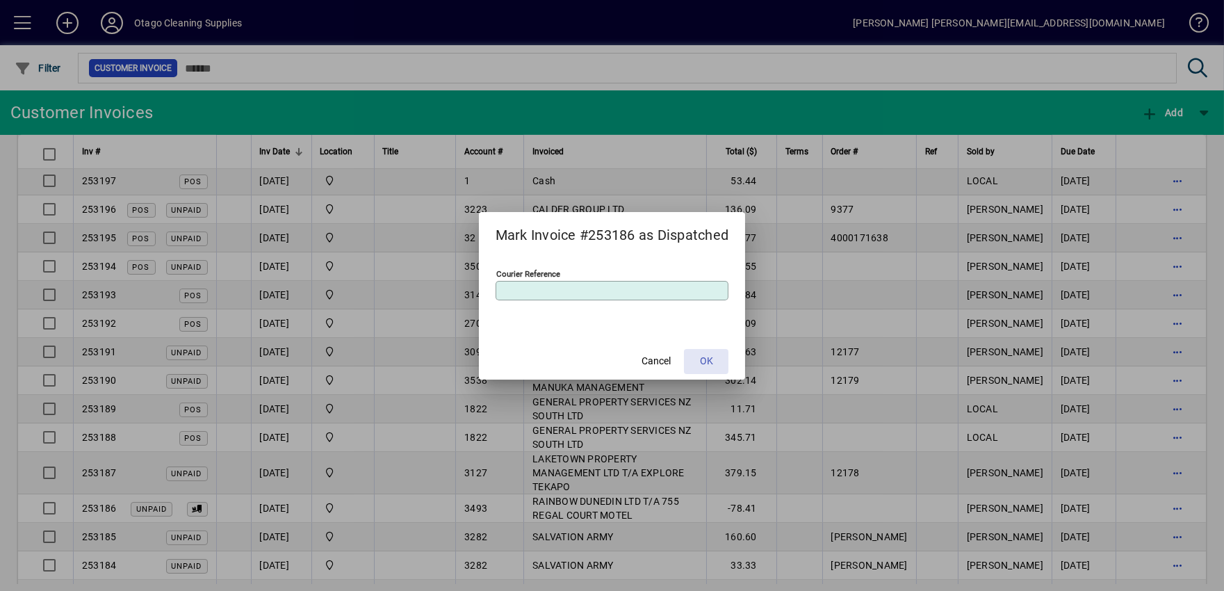
click at [705, 355] on span "OK" at bounding box center [706, 361] width 13 height 15
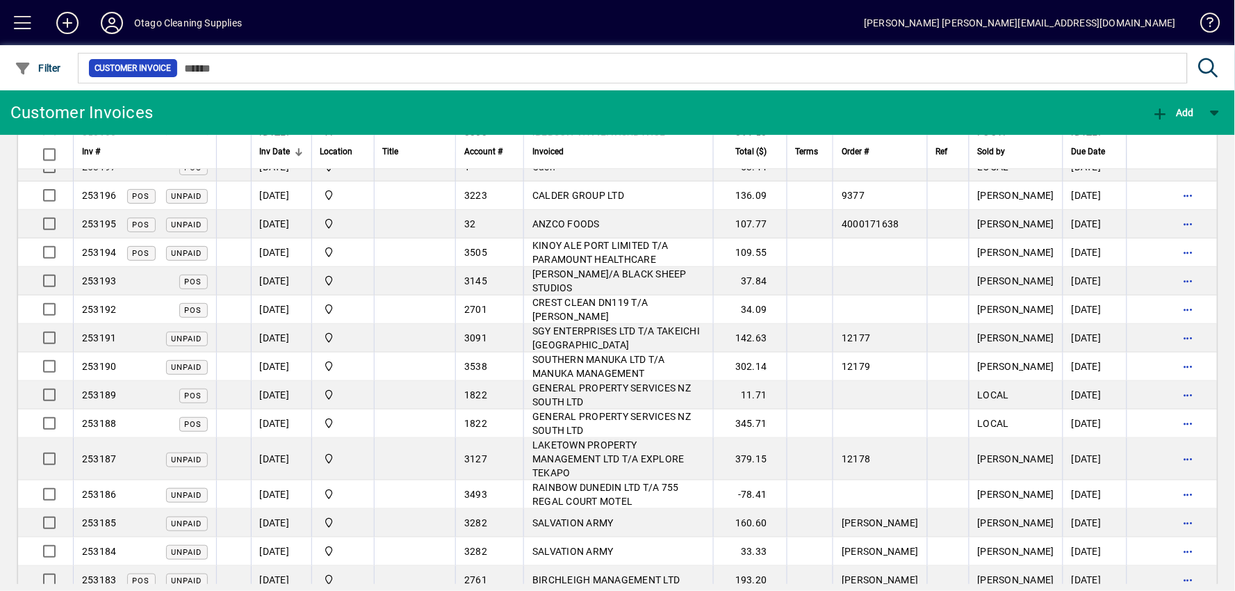
scroll to position [1390, 0]
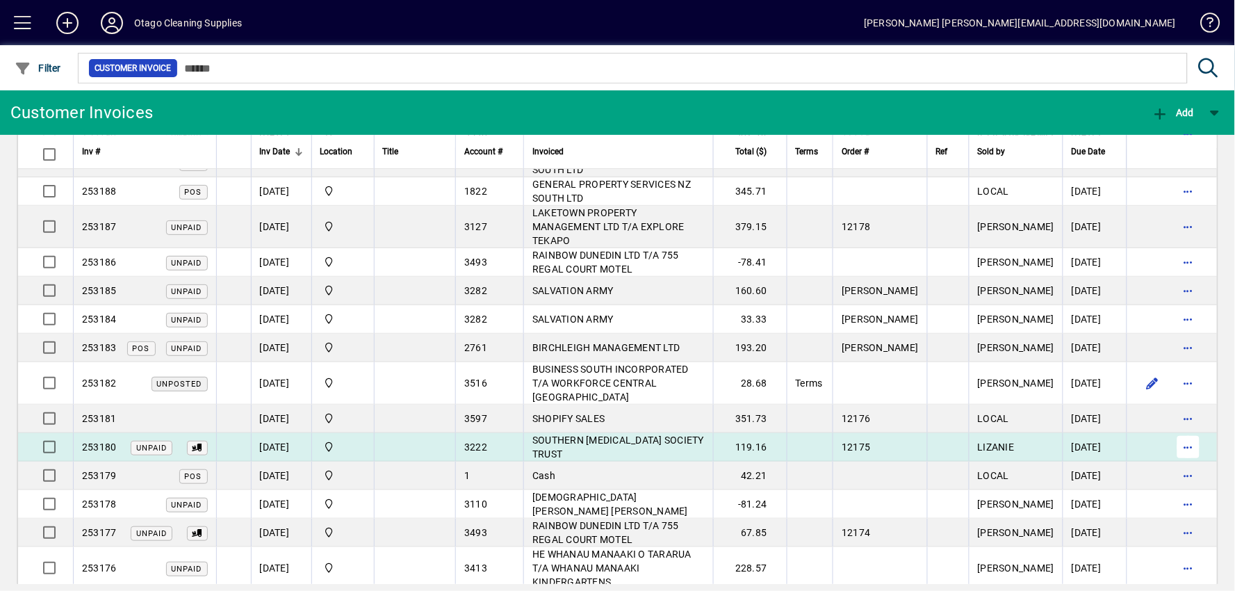
click at [1186, 430] on span "button" at bounding box center [1188, 446] width 33 height 33
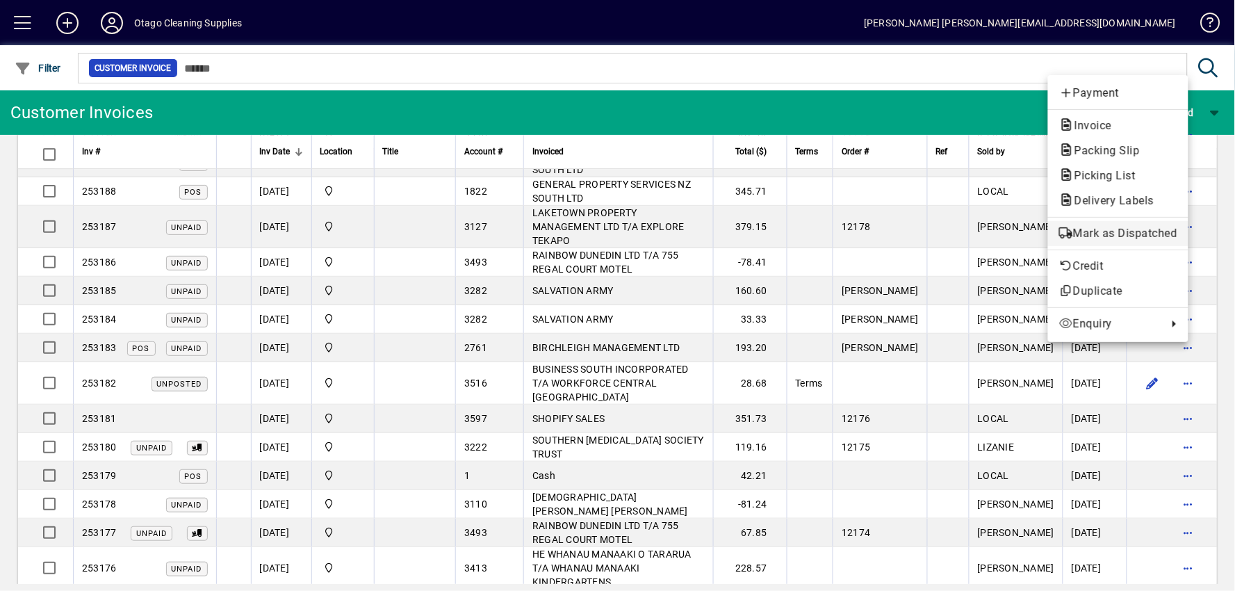
click at [1167, 229] on span "Mark as Dispatched" at bounding box center [1118, 233] width 118 height 17
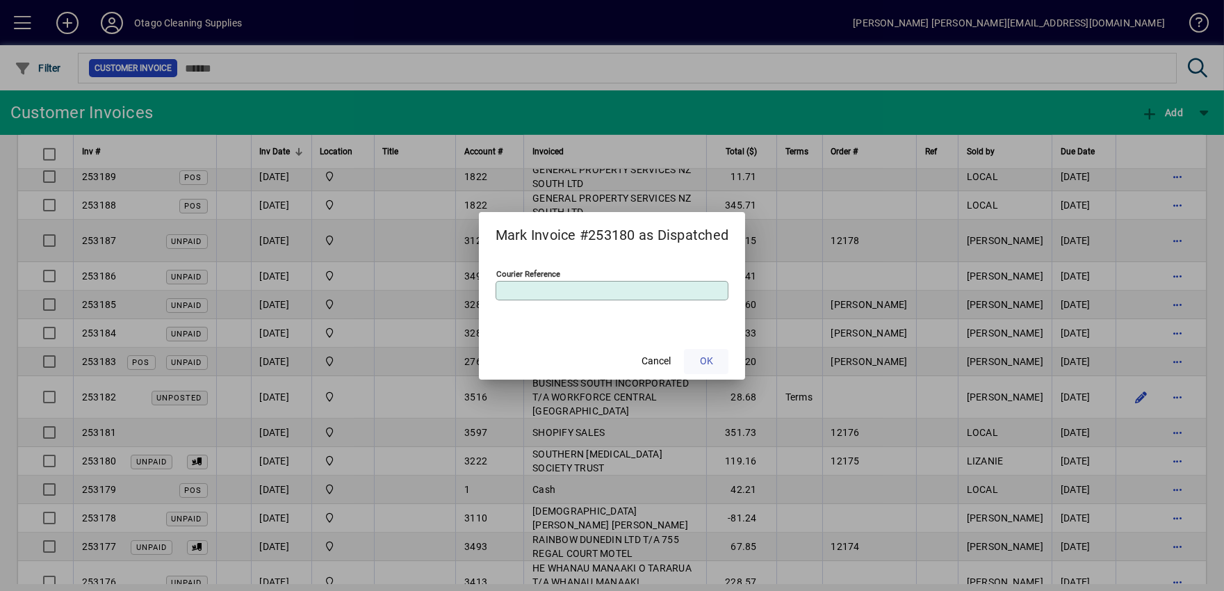
click at [704, 358] on span "OK" at bounding box center [706, 361] width 13 height 15
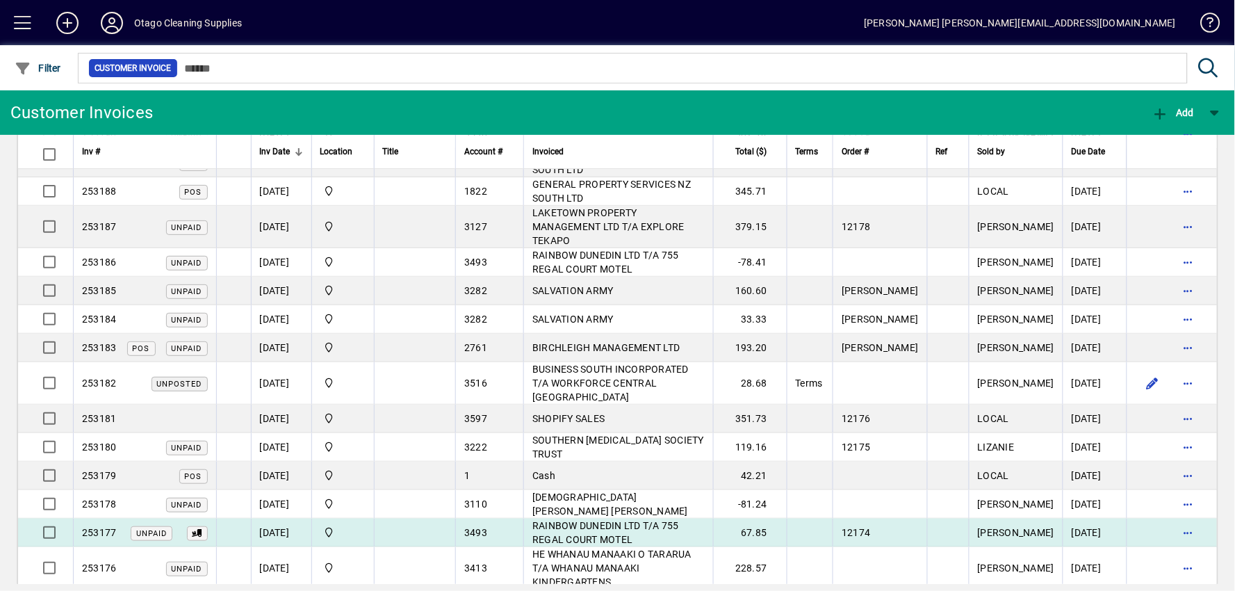
click at [648, 518] on td "RAINBOW DUNEDIN LTD T/A 755 REGAL COURT MOTEL" at bounding box center [617, 532] width 189 height 28
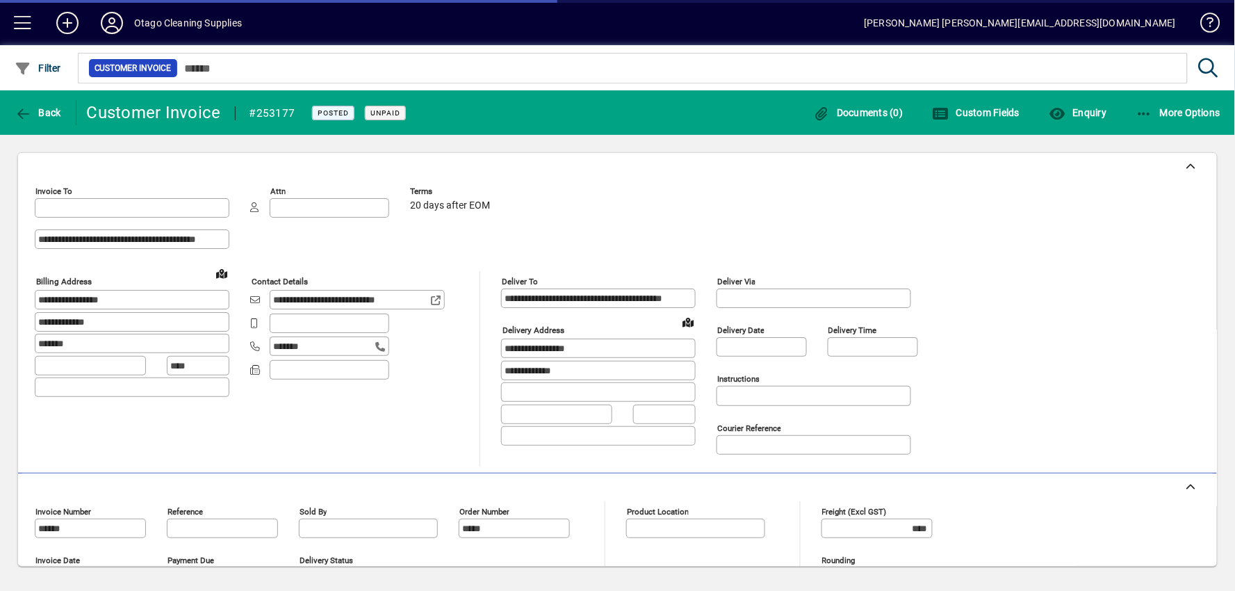
type input "**********"
type input "*******"
type input "**********"
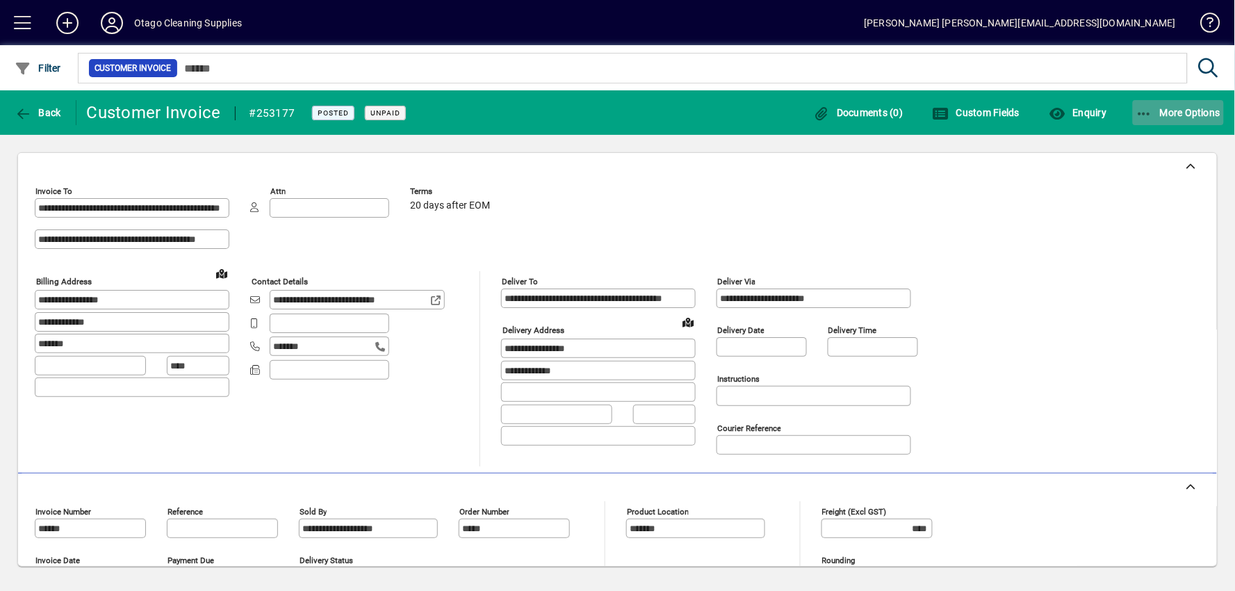
click at [1182, 107] on span "More Options" at bounding box center [1178, 112] width 85 height 11
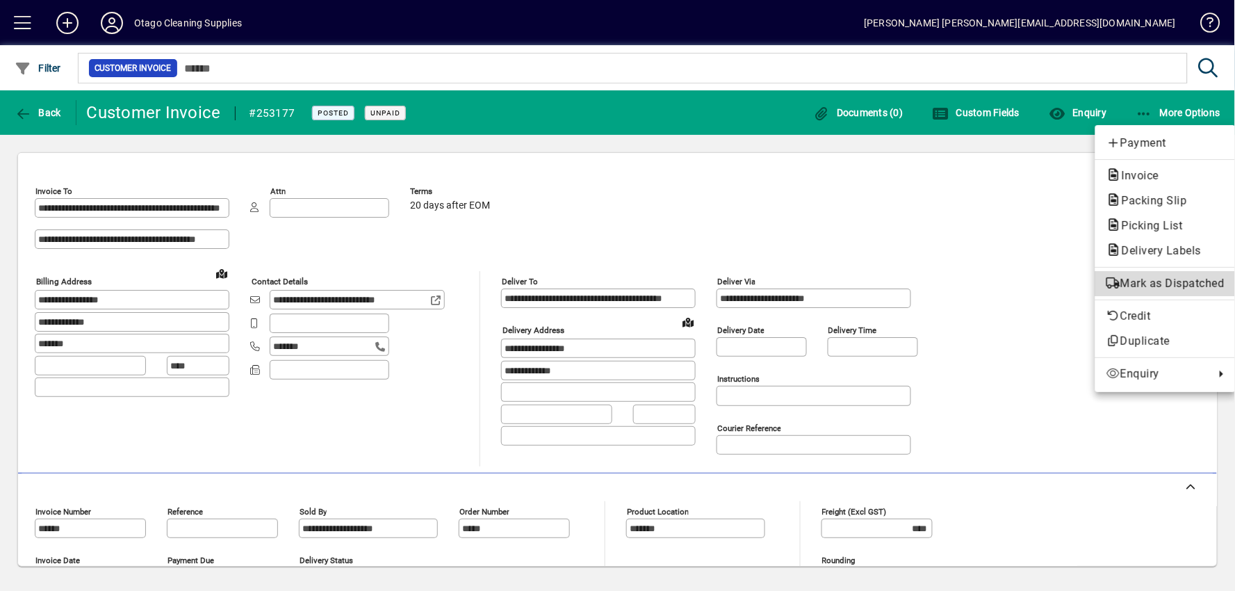
click at [1156, 293] on button "Mark as Dispatched" at bounding box center [1165, 283] width 140 height 25
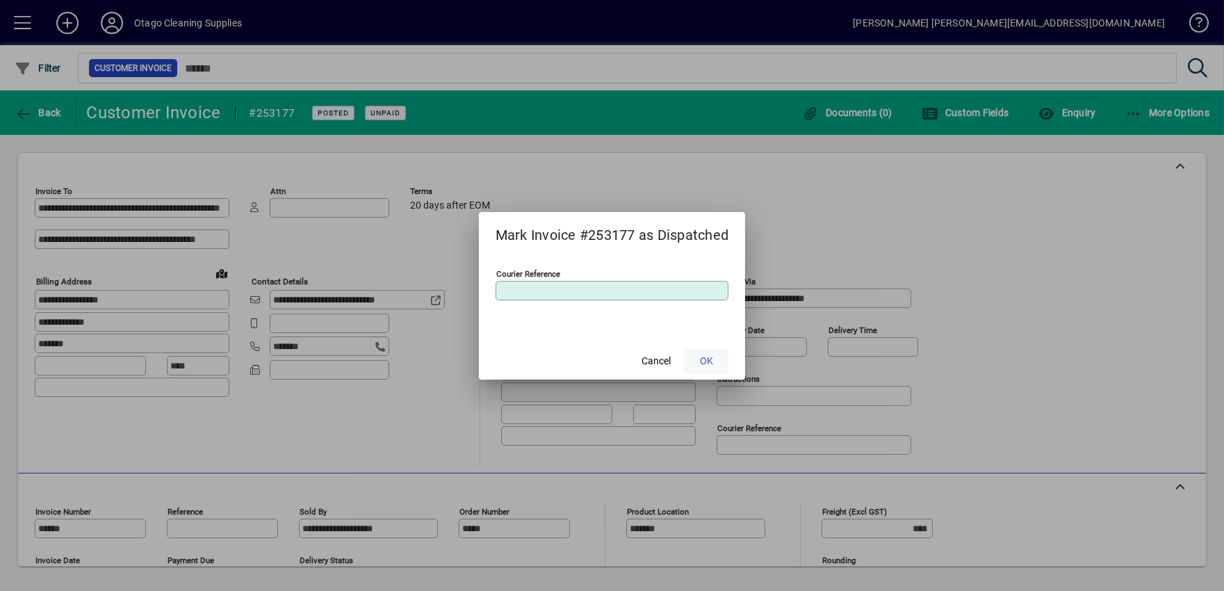
click at [707, 362] on span "OK" at bounding box center [706, 361] width 13 height 15
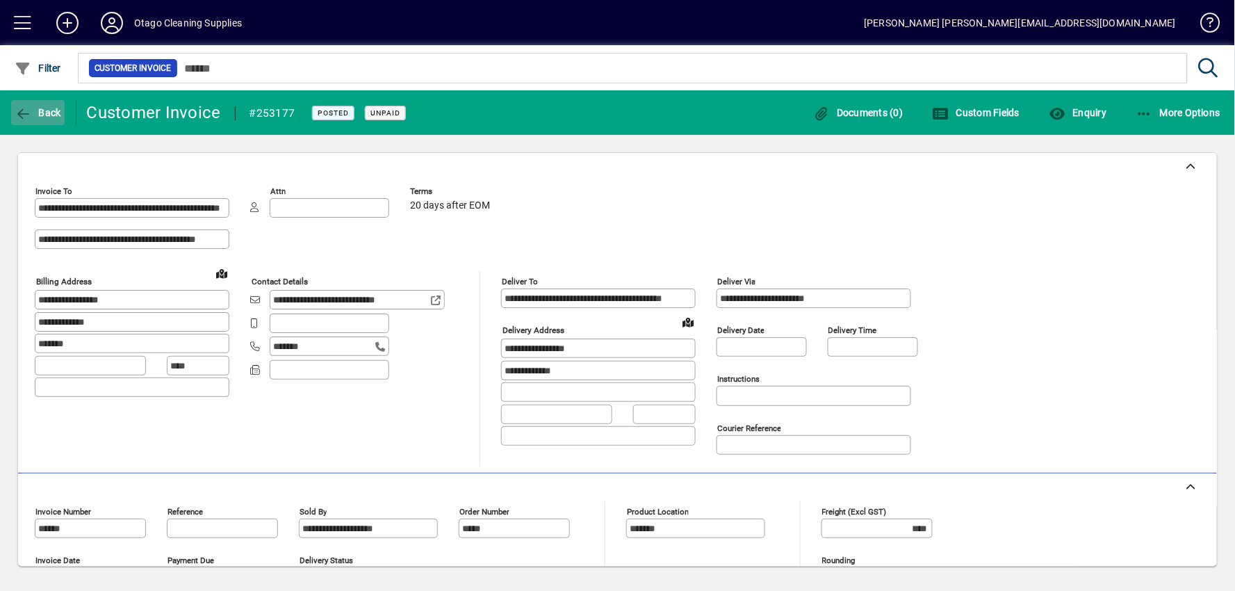
click at [47, 116] on span "Back" at bounding box center [38, 112] width 47 height 11
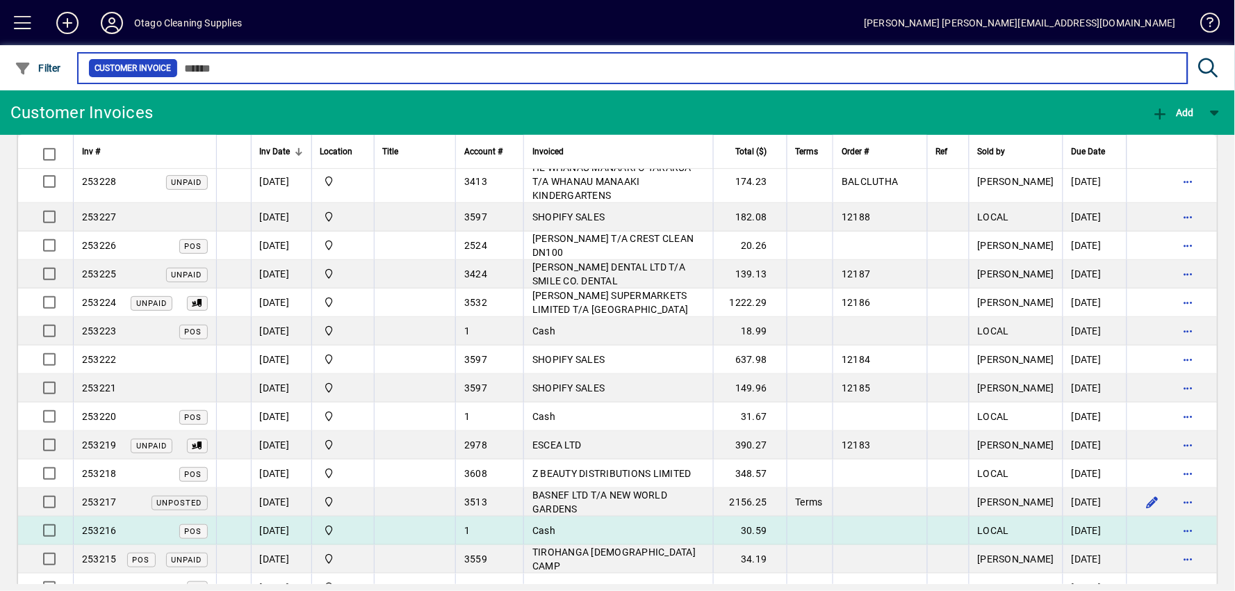
scroll to position [386, 0]
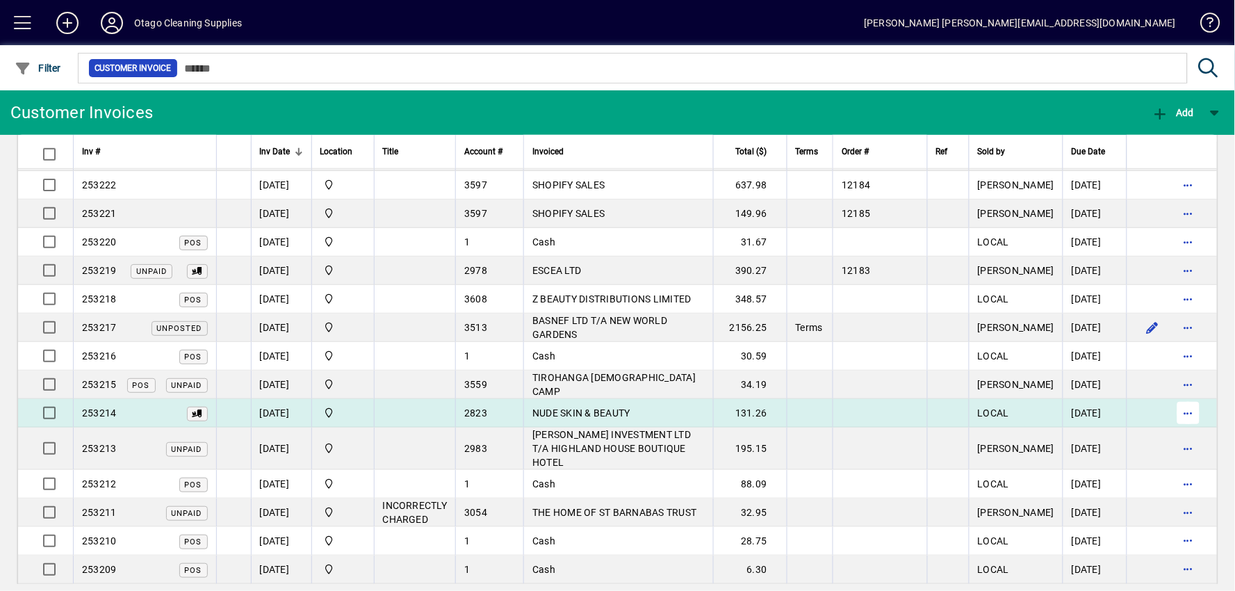
click at [1184, 396] on span "button" at bounding box center [1188, 412] width 33 height 33
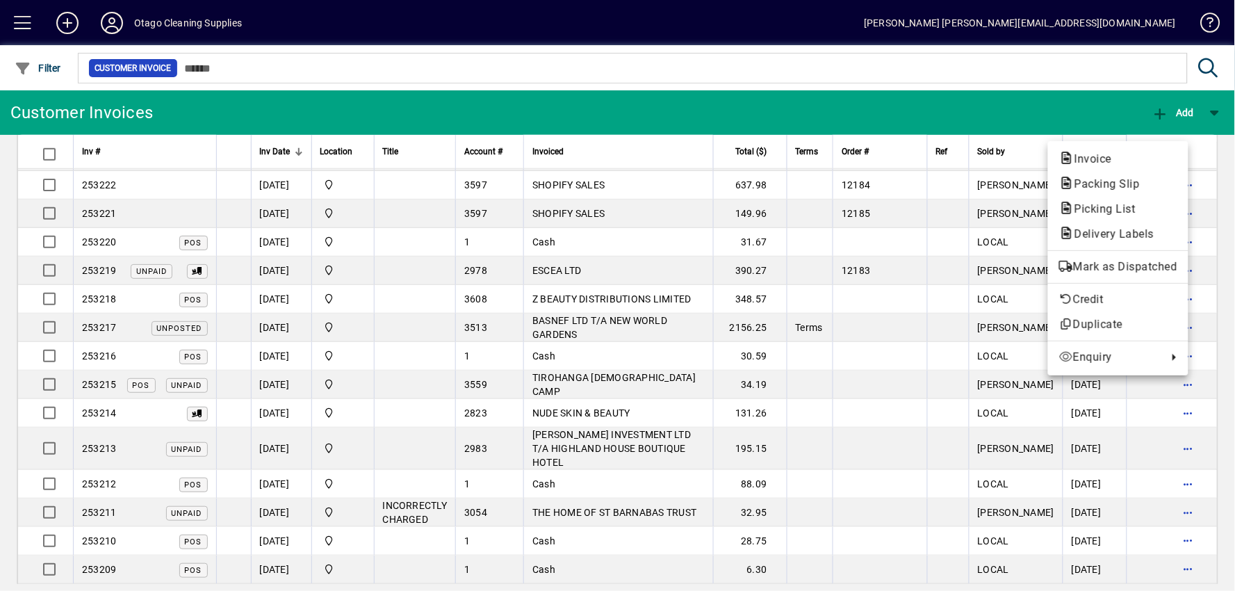
click at [753, 381] on div at bounding box center [617, 295] width 1235 height 591
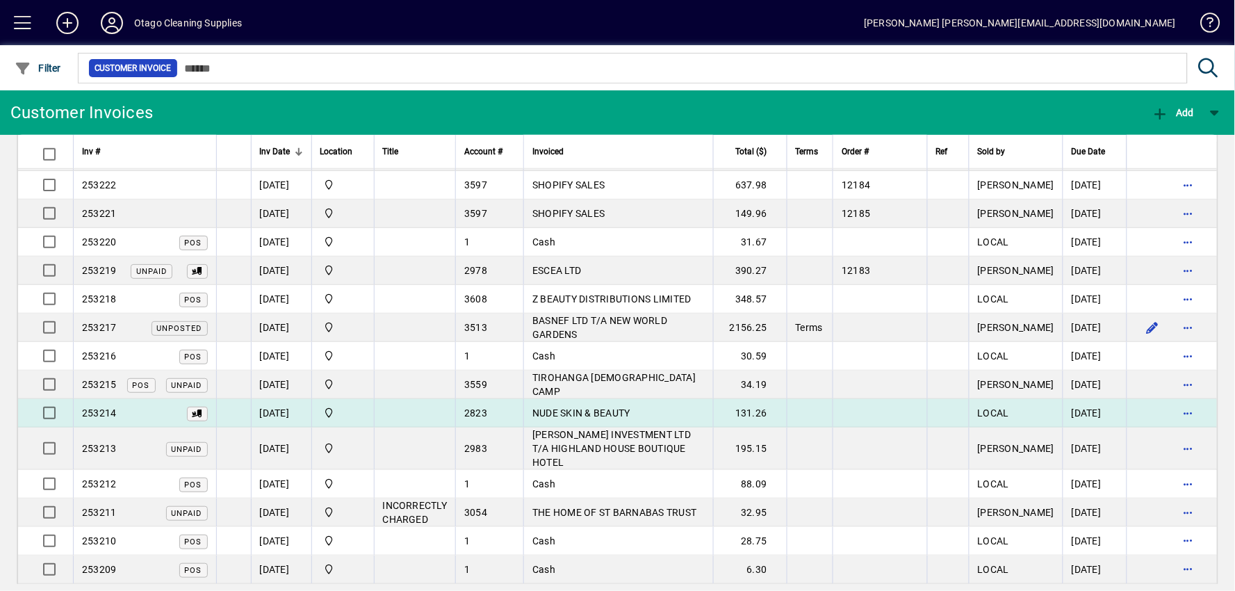
click at [752, 399] on td "131.26" at bounding box center [750, 413] width 74 height 28
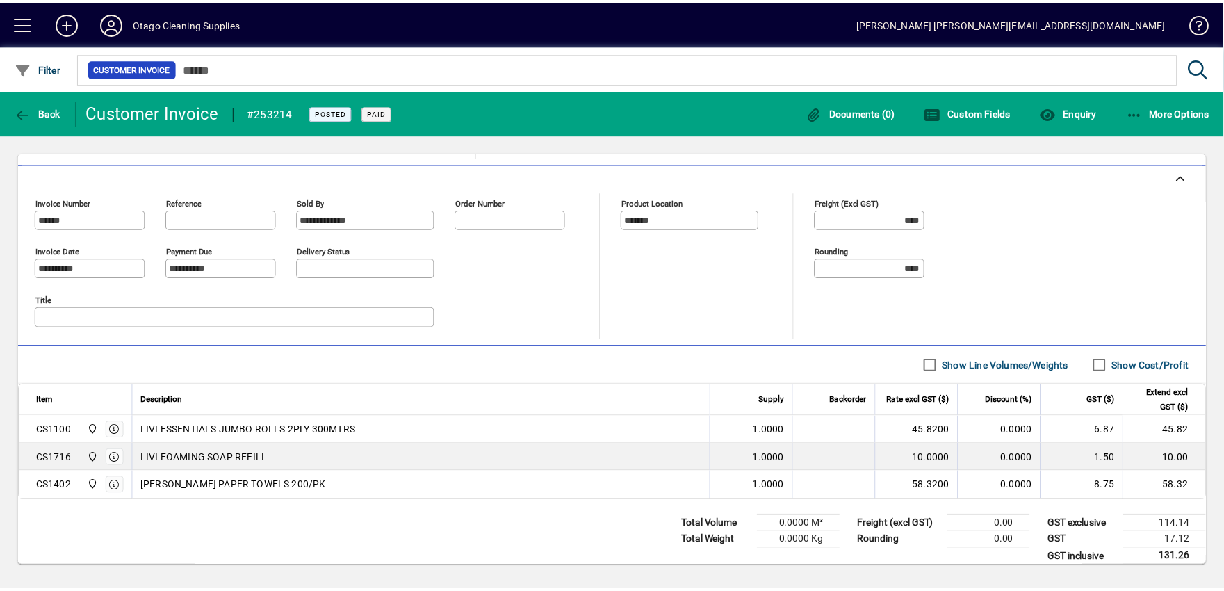
scroll to position [327, 0]
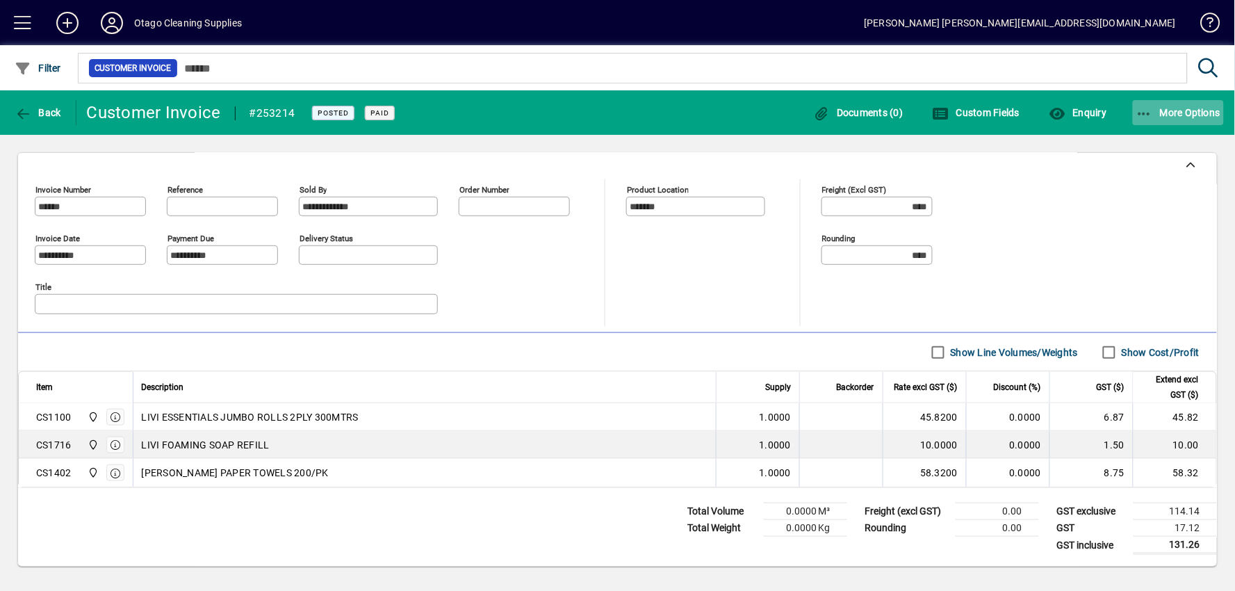
click at [1197, 105] on span "button" at bounding box center [1179, 112] width 92 height 33
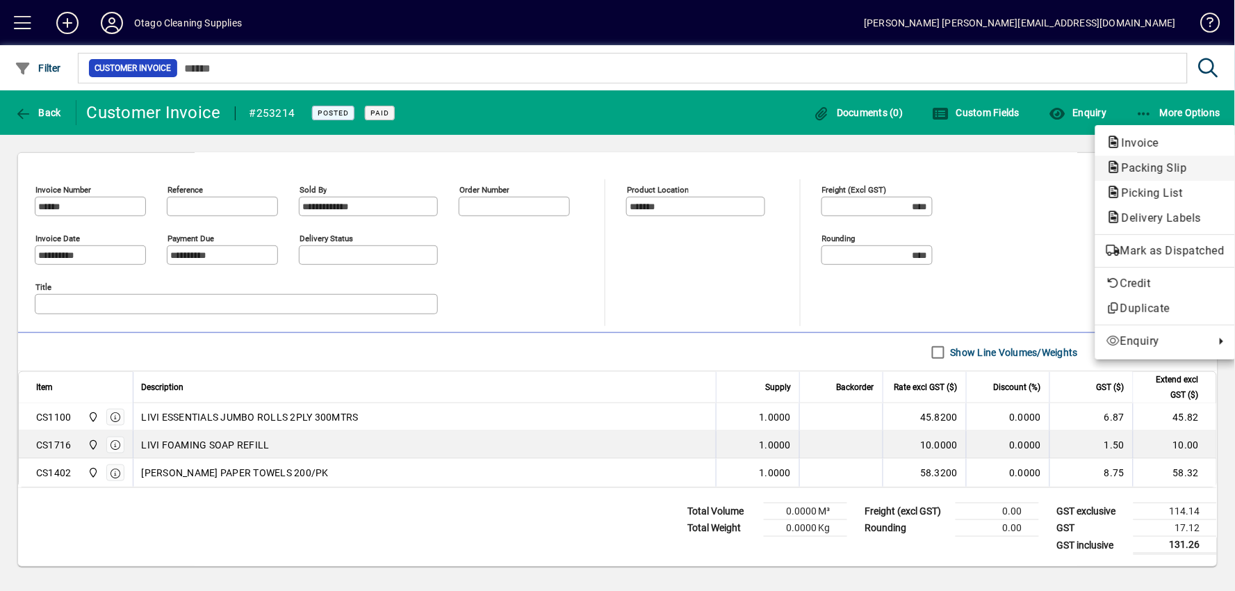
click at [1174, 163] on span "Packing Slip" at bounding box center [1150, 167] width 88 height 13
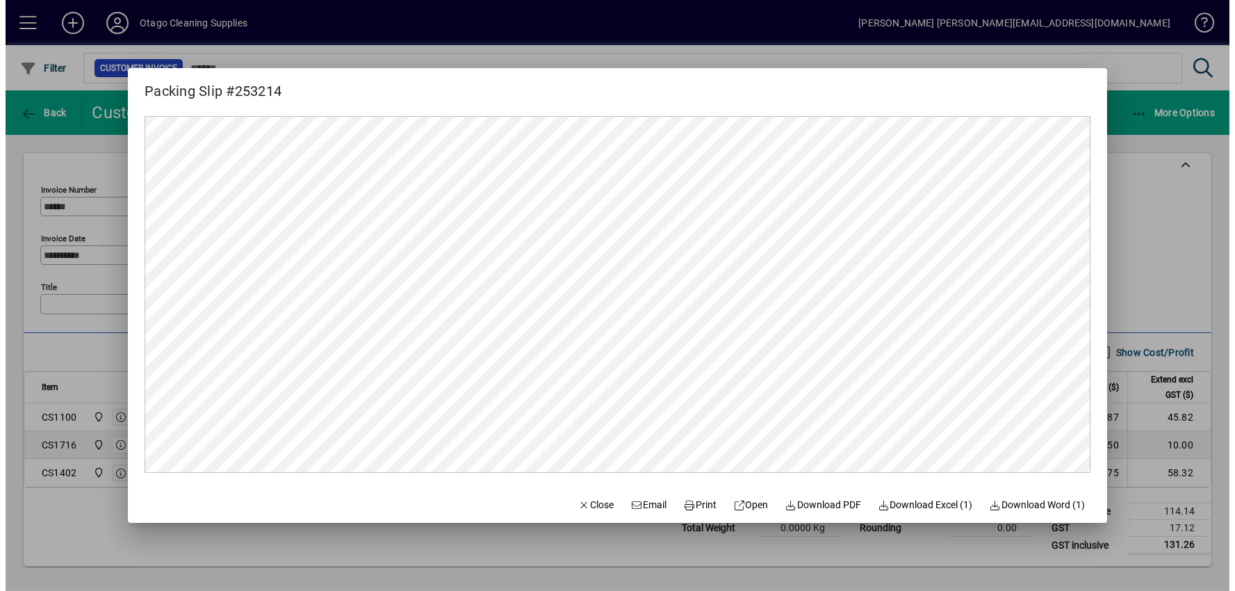
scroll to position [0, 0]
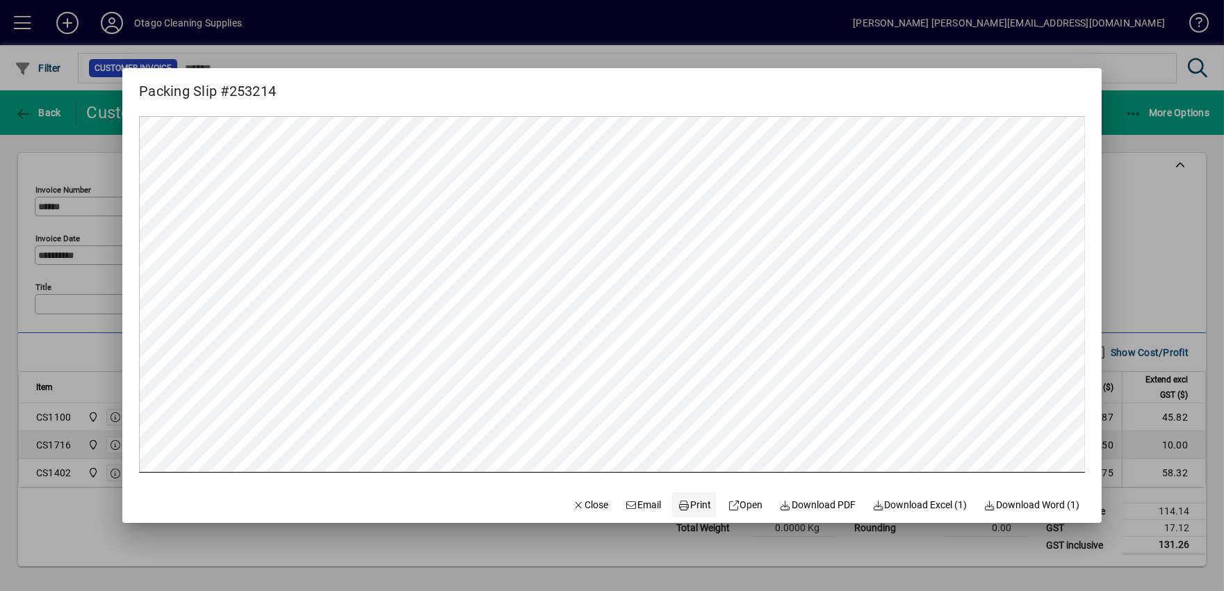
click at [697, 507] on span "Print" at bounding box center [694, 505] width 33 height 15
click at [573, 498] on span "Close" at bounding box center [591, 505] width 36 height 15
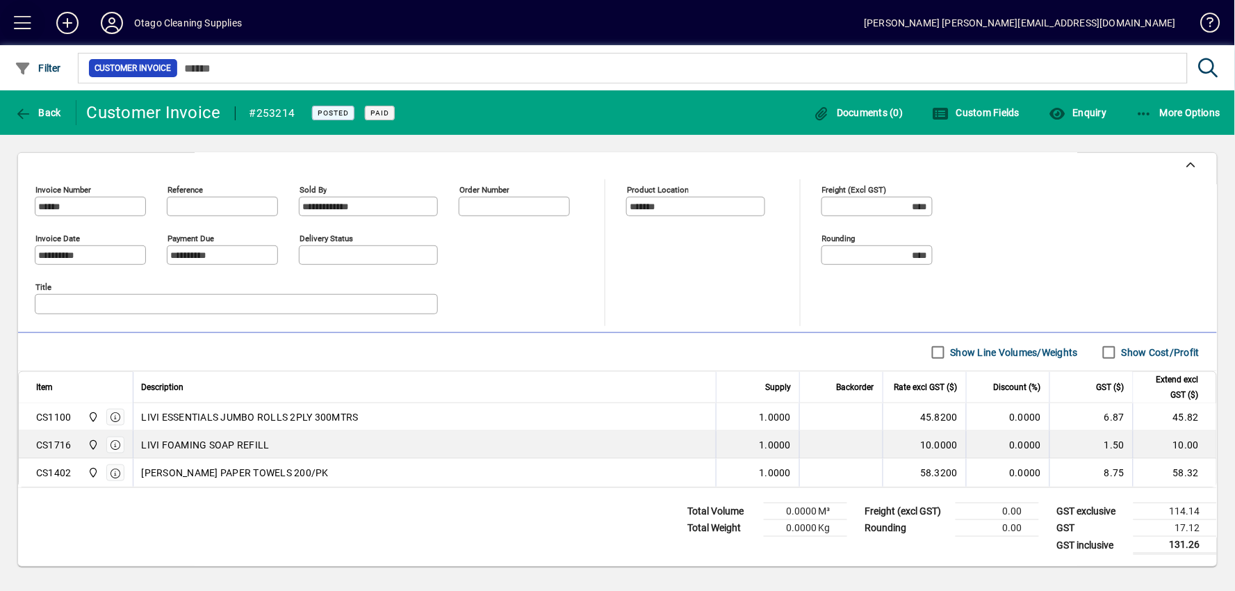
click at [15, 19] on span at bounding box center [22, 22] width 33 height 33
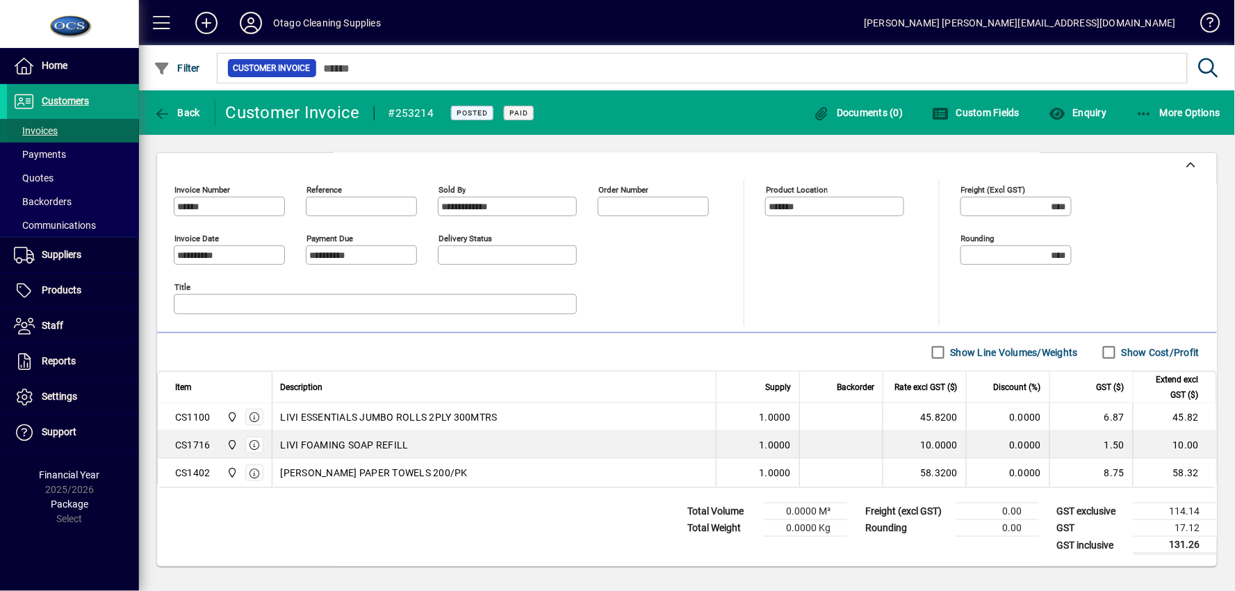
click at [37, 135] on span "Invoices" at bounding box center [36, 130] width 44 height 11
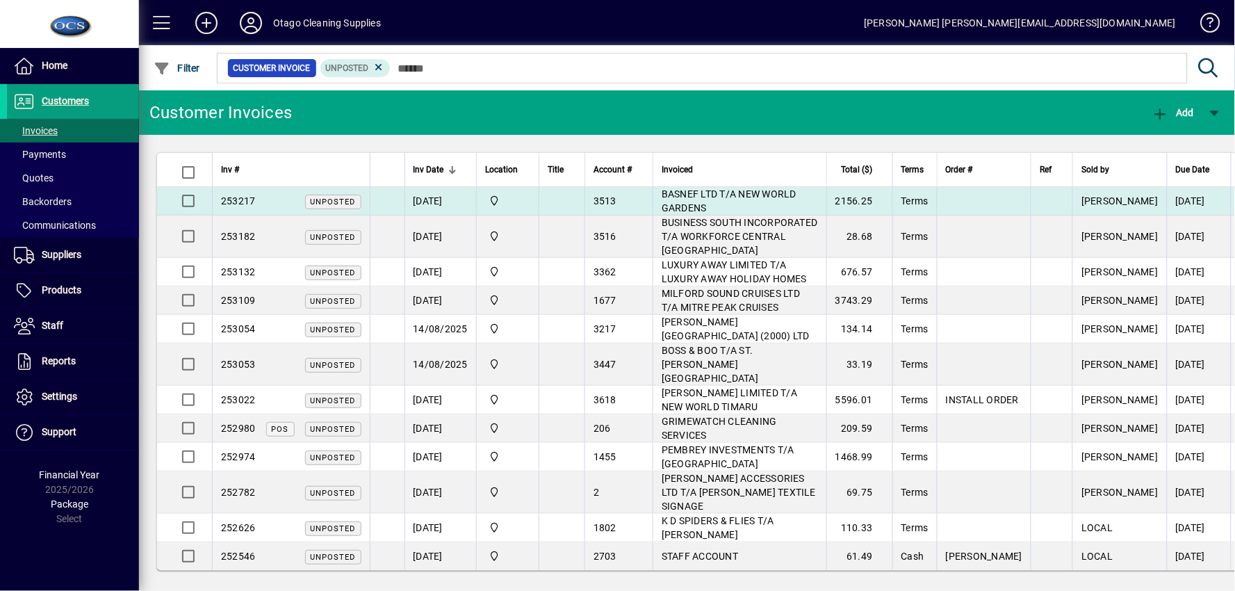
click at [584, 197] on td "3513" at bounding box center [618, 201] width 68 height 28
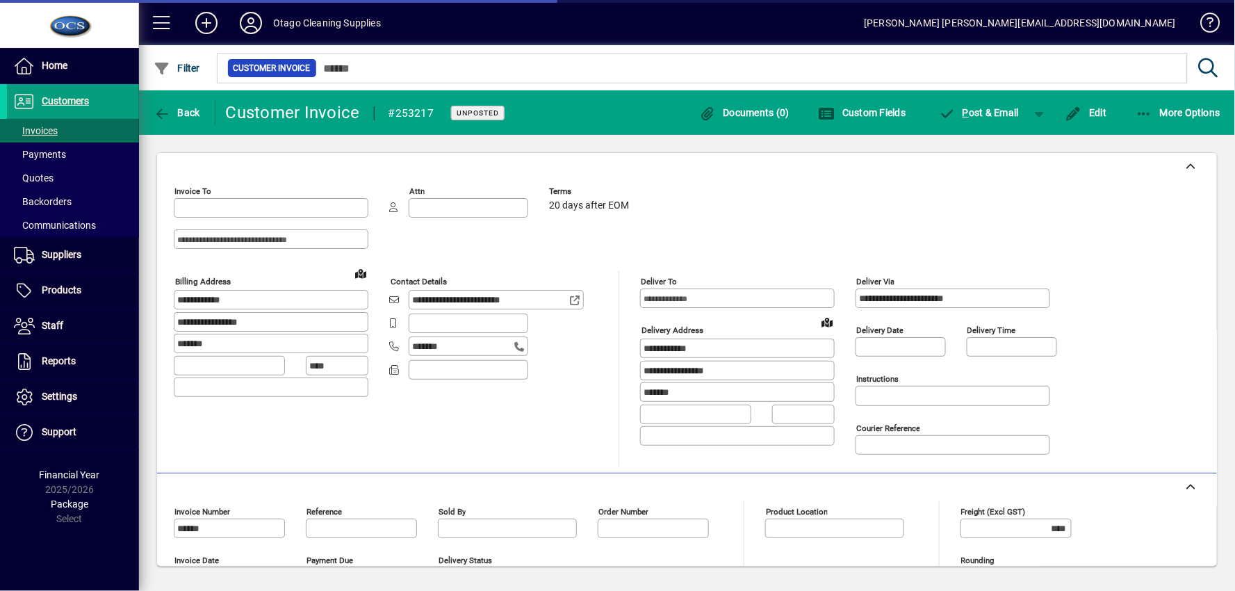
type input "**********"
type input "*******"
type input "**********"
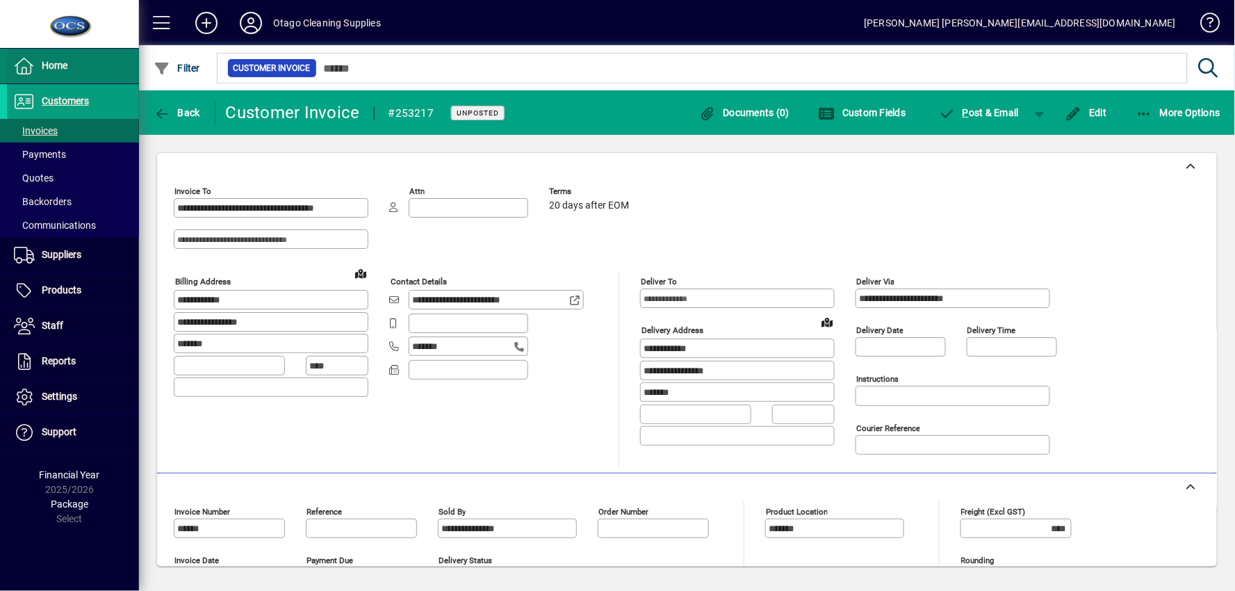
click at [97, 76] on span at bounding box center [73, 65] width 132 height 33
